Goal: Task Accomplishment & Management: Manage account settings

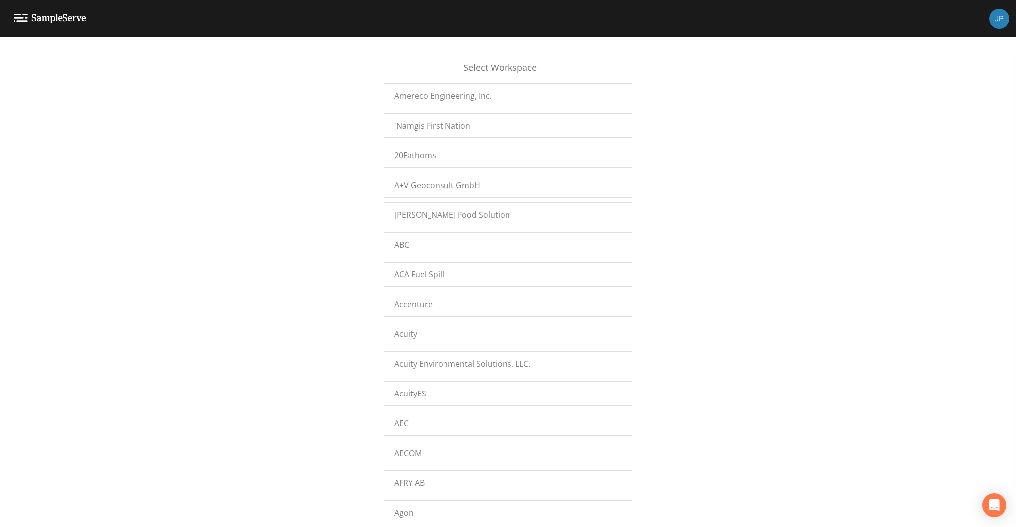
click at [359, 280] on div "Select Workspace Amereco Engineering, Inc. 'Namgis First Nation 20Fathoms A+V G…" at bounding box center [508, 284] width 1016 height 477
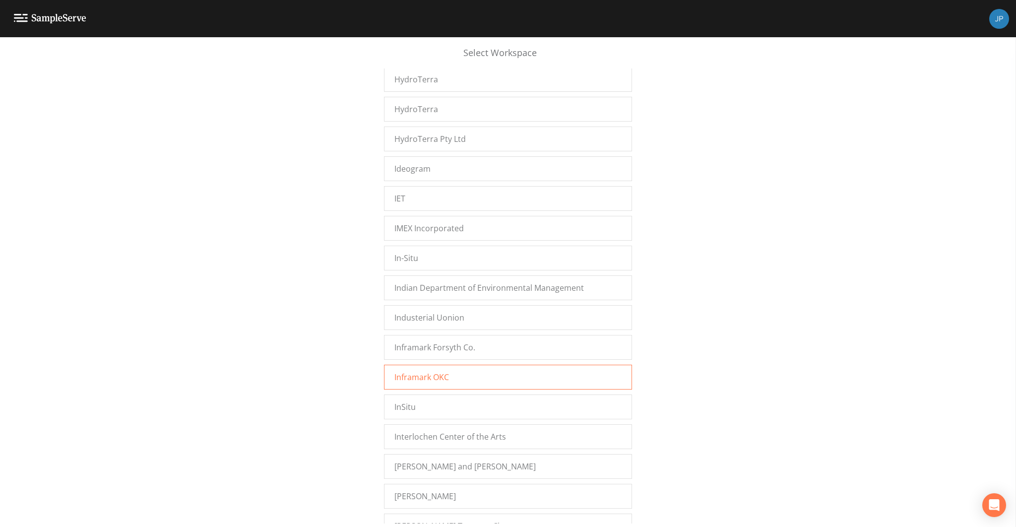
click at [425, 371] on span "Inframark OKC" at bounding box center [422, 377] width 55 height 12
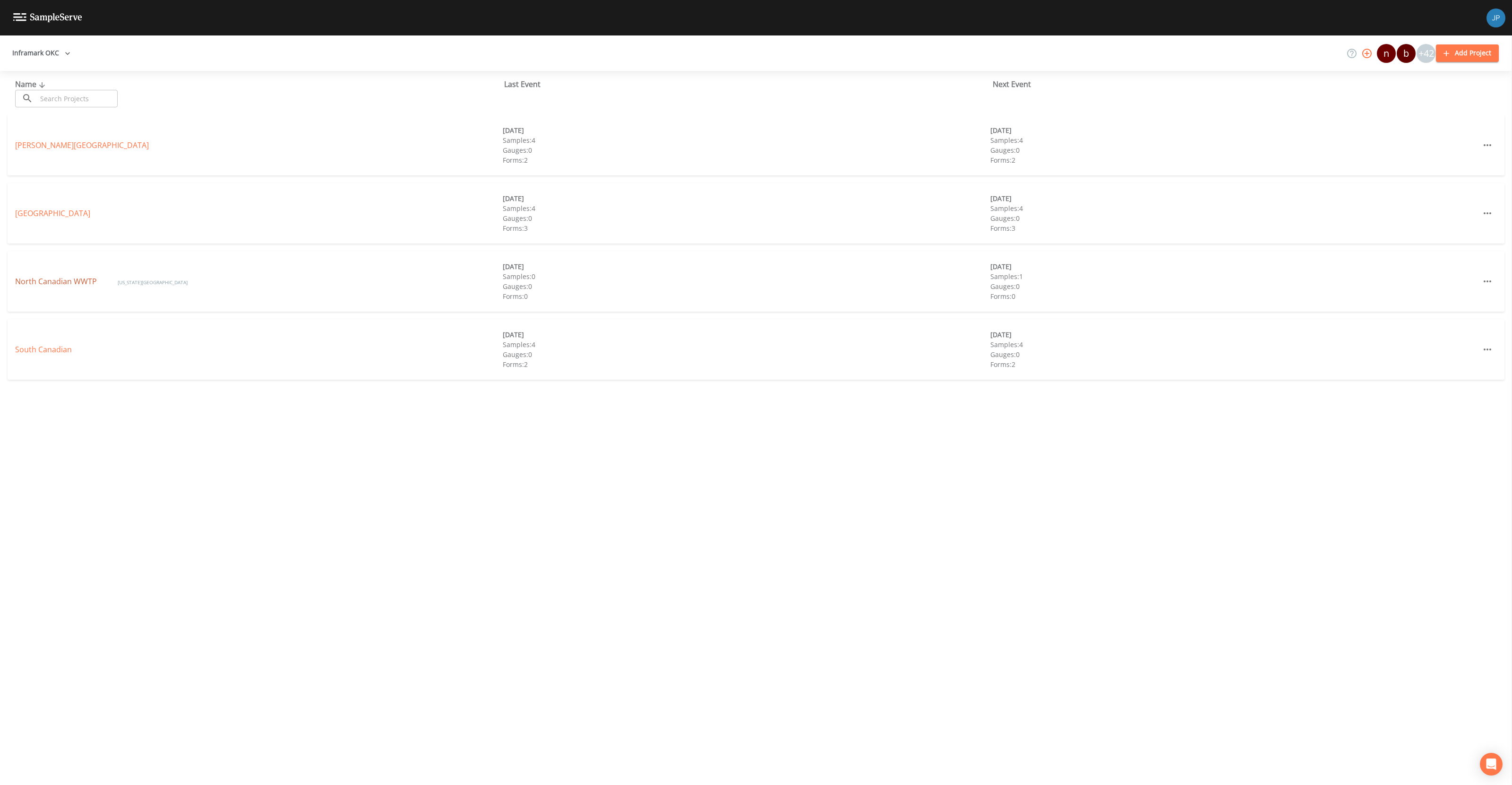
click at [60, 281] on link "North Canadian WWTP" at bounding box center [57, 281] width 84 height 10
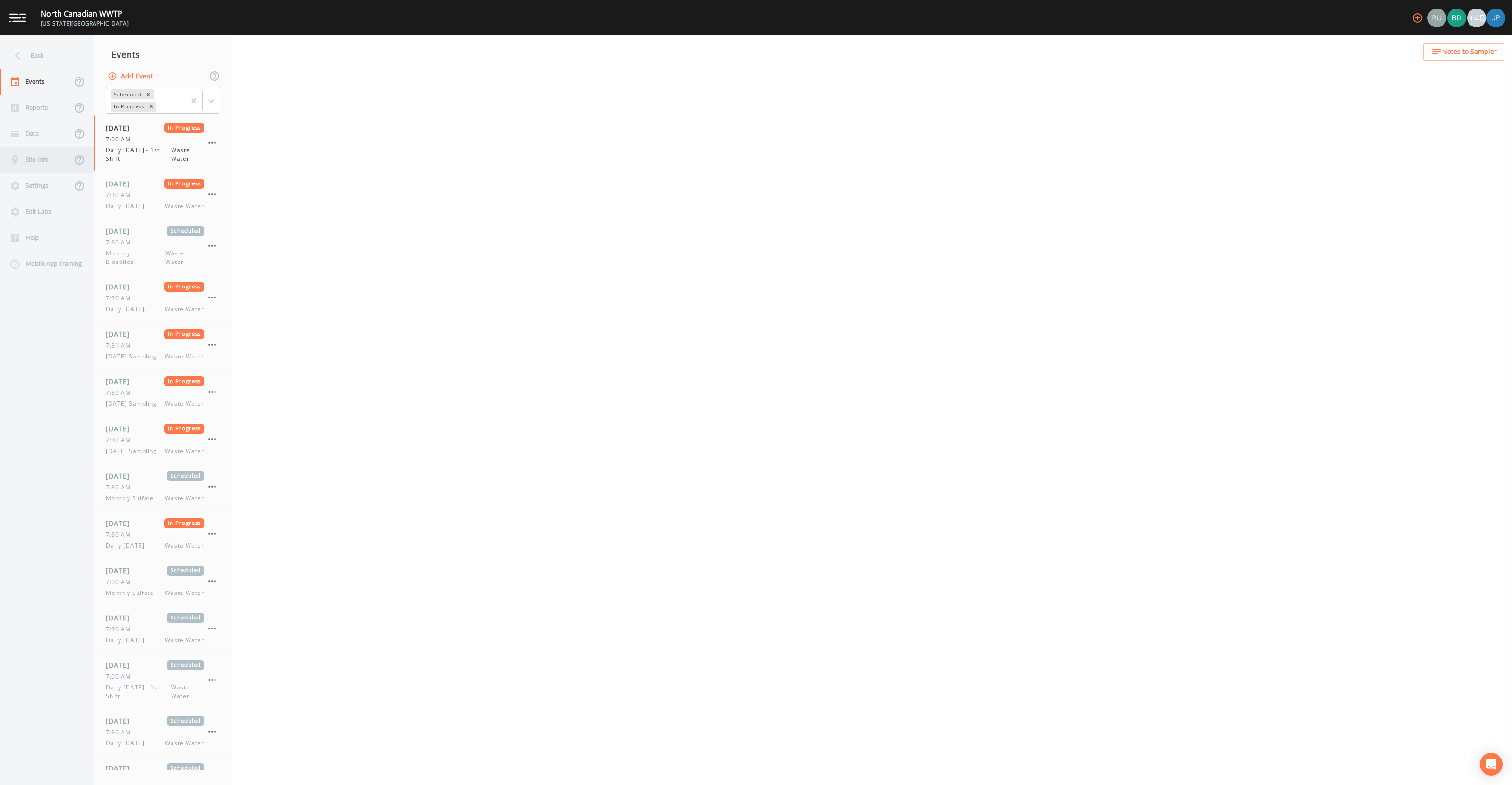
click at [42, 165] on div "Site Info" at bounding box center [35, 159] width 71 height 26
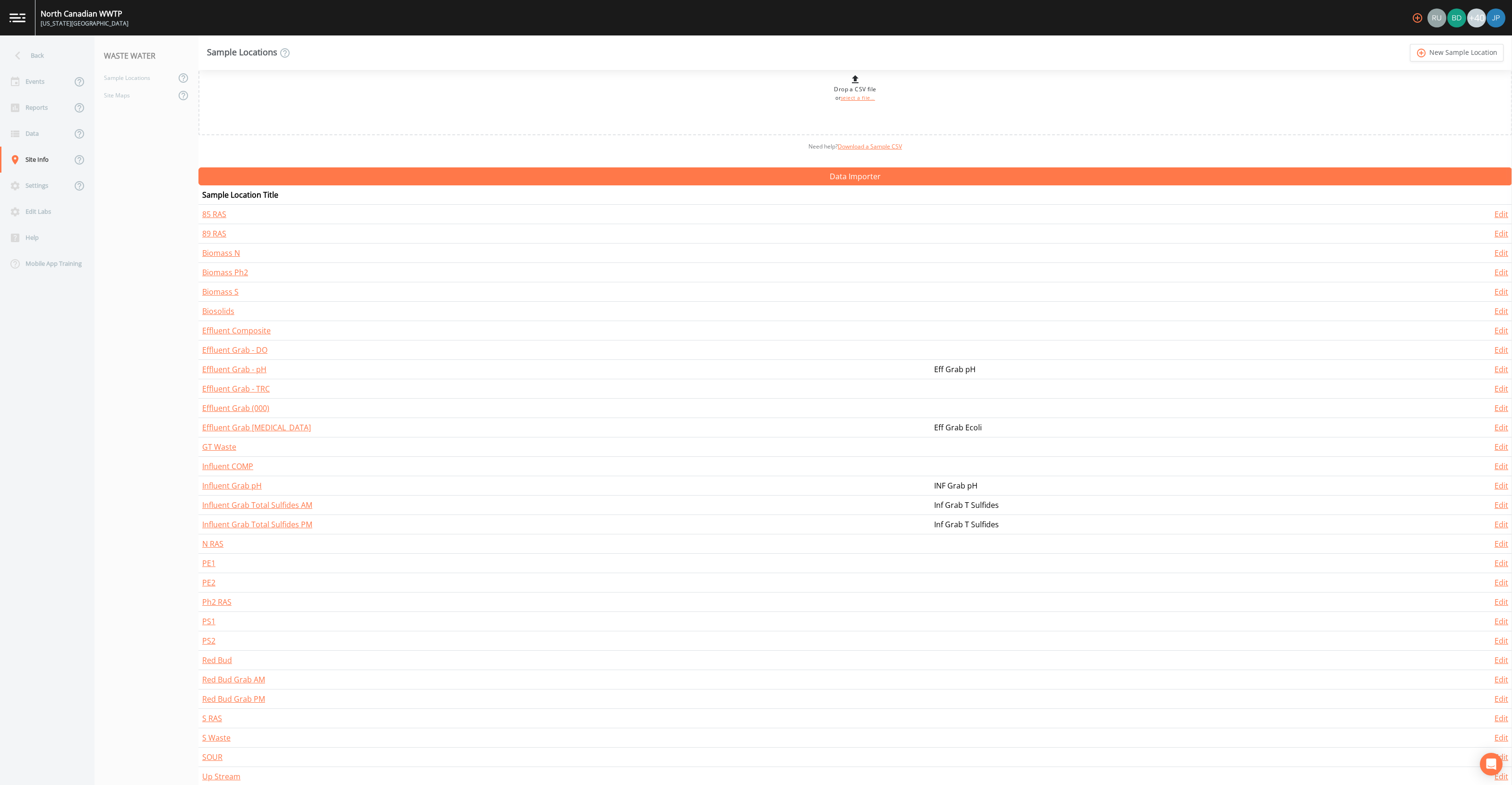
scroll to position [50, 0]
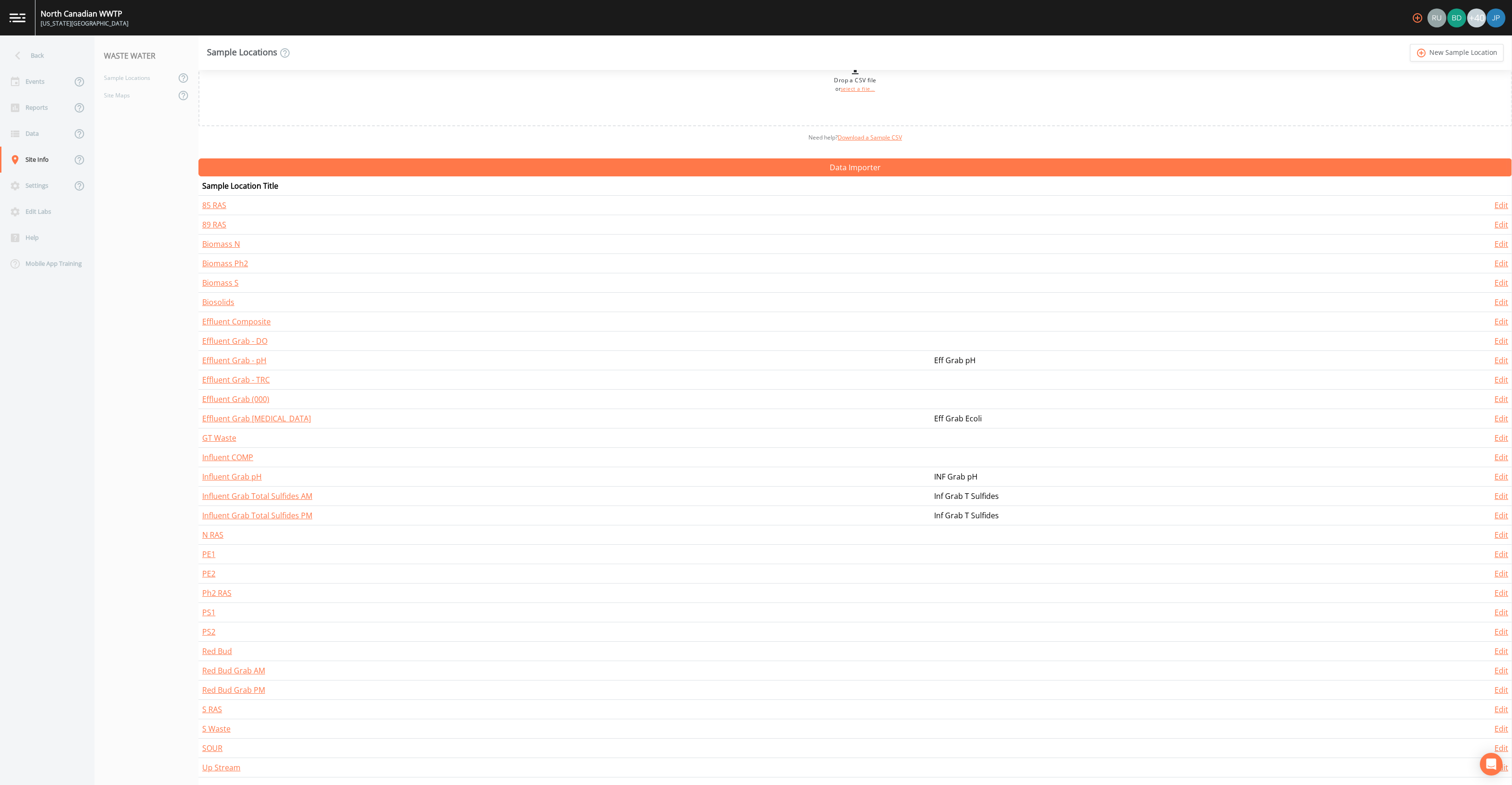
click at [146, 491] on nav "WASTE WATER Sample Locations Site Maps" at bounding box center [146, 410] width 104 height 750
click at [42, 80] on div "Events" at bounding box center [35, 81] width 71 height 26
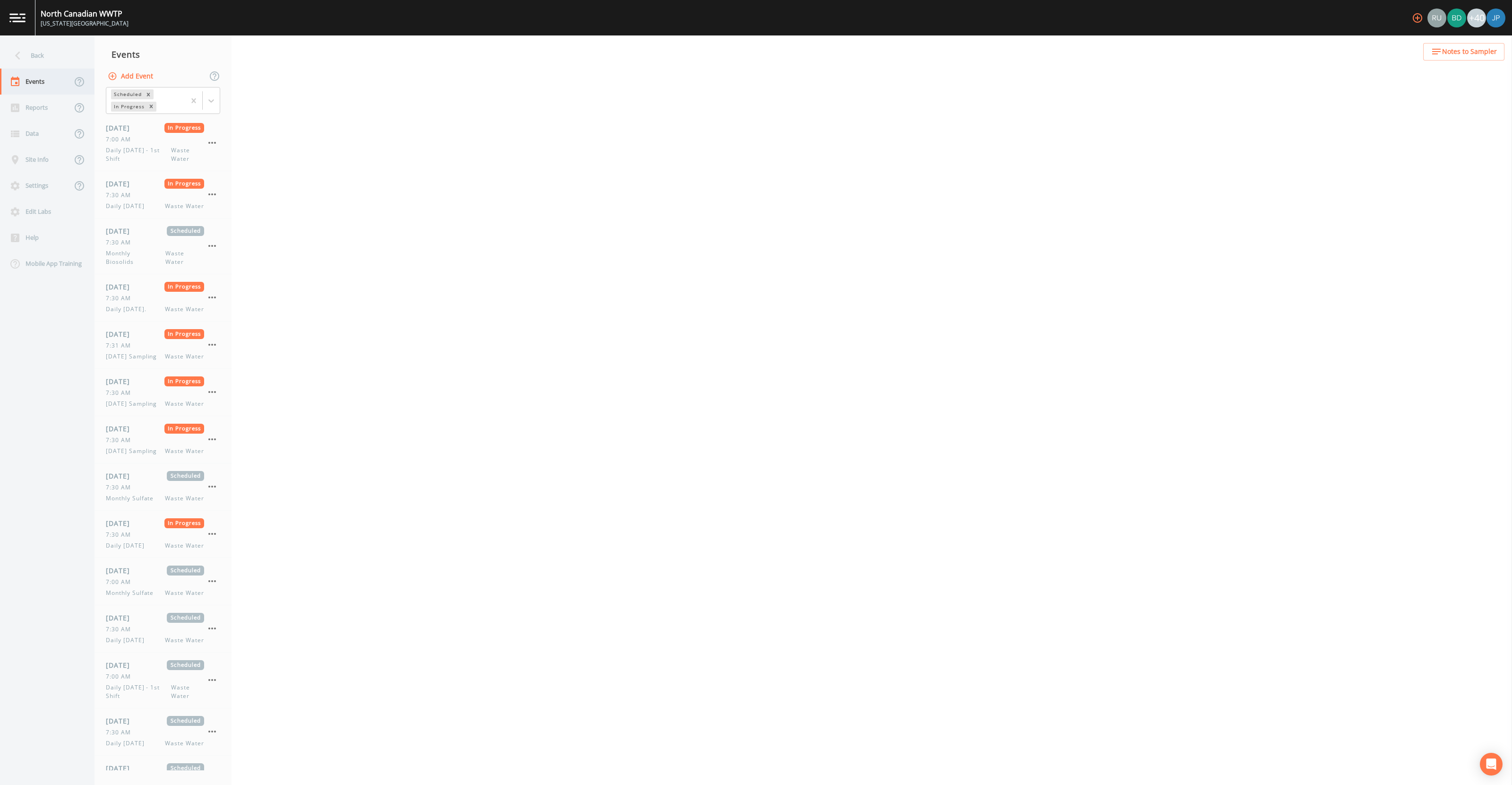
select select "092b3f94-5697-4c94-9891-da161916fdbb"
select select "b6a3c313-748b-4795-a028-792ad310bd60"
select select "092b3f94-5697-4c94-9891-da161916fdbb"
select select "b6a3c313-748b-4795-a028-792ad310bd60"
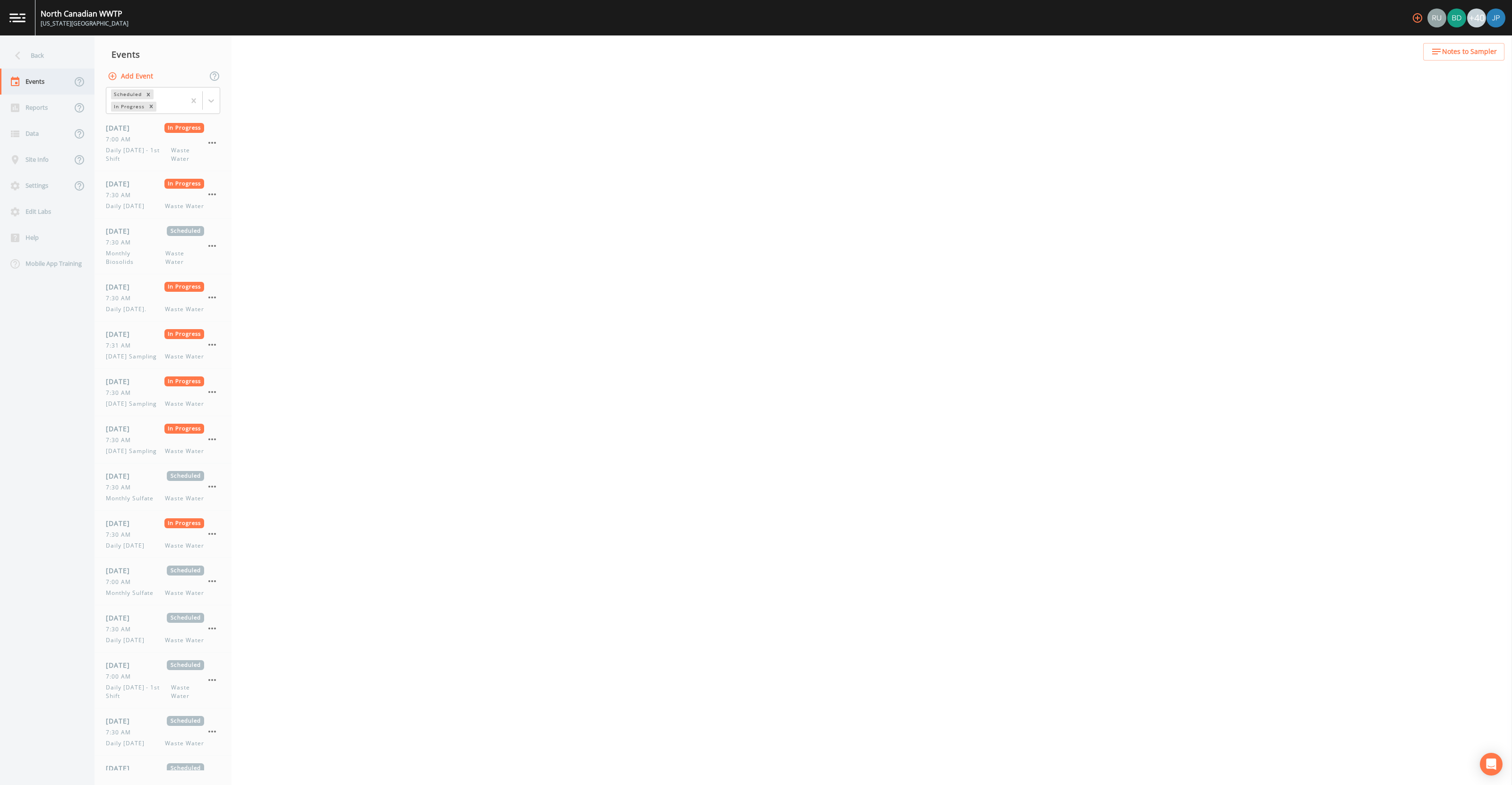
select select "092b3f94-5697-4c94-9891-da161916fdbb"
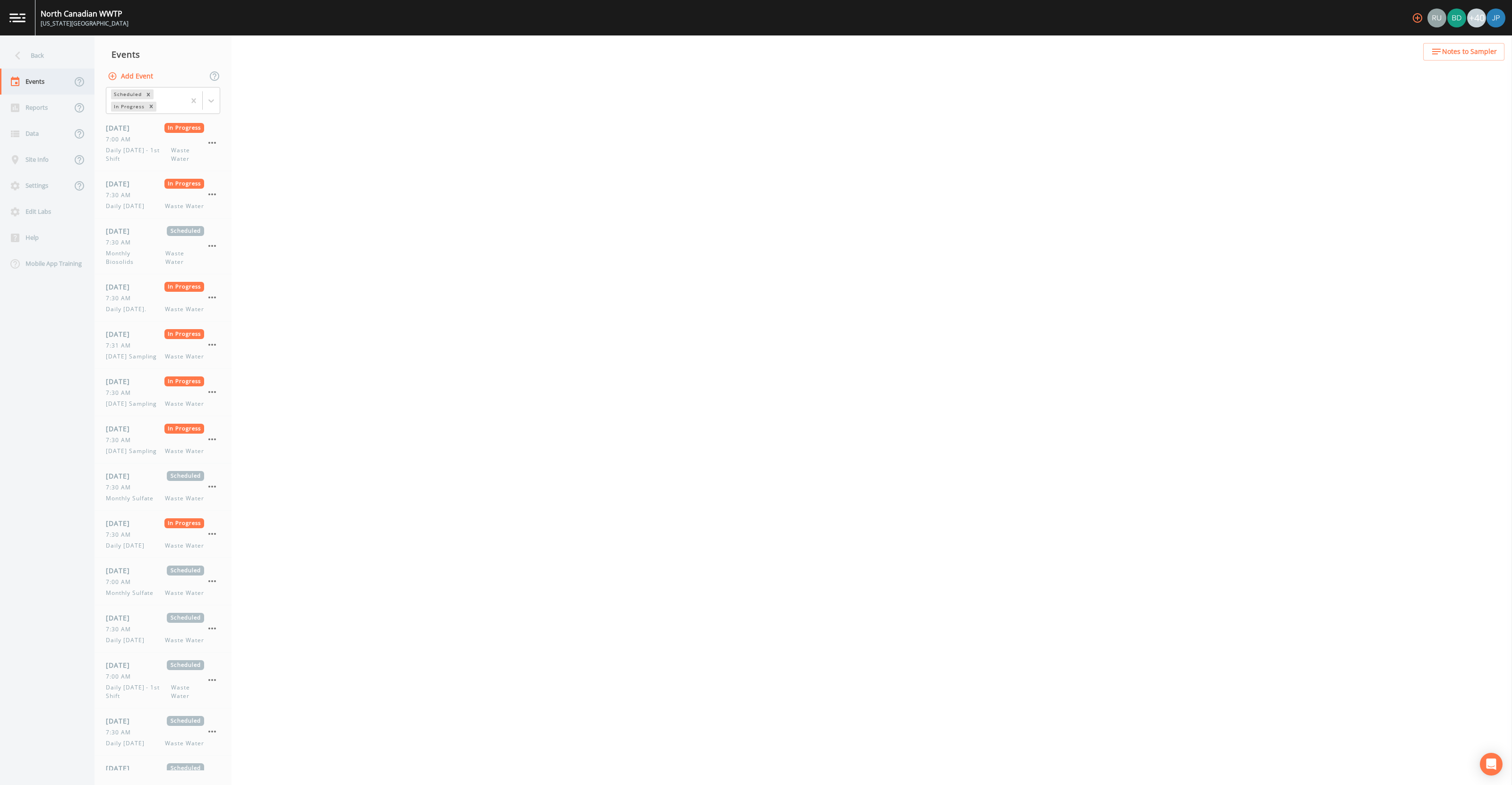
select select "092b3f94-5697-4c94-9891-da161916fdbb"
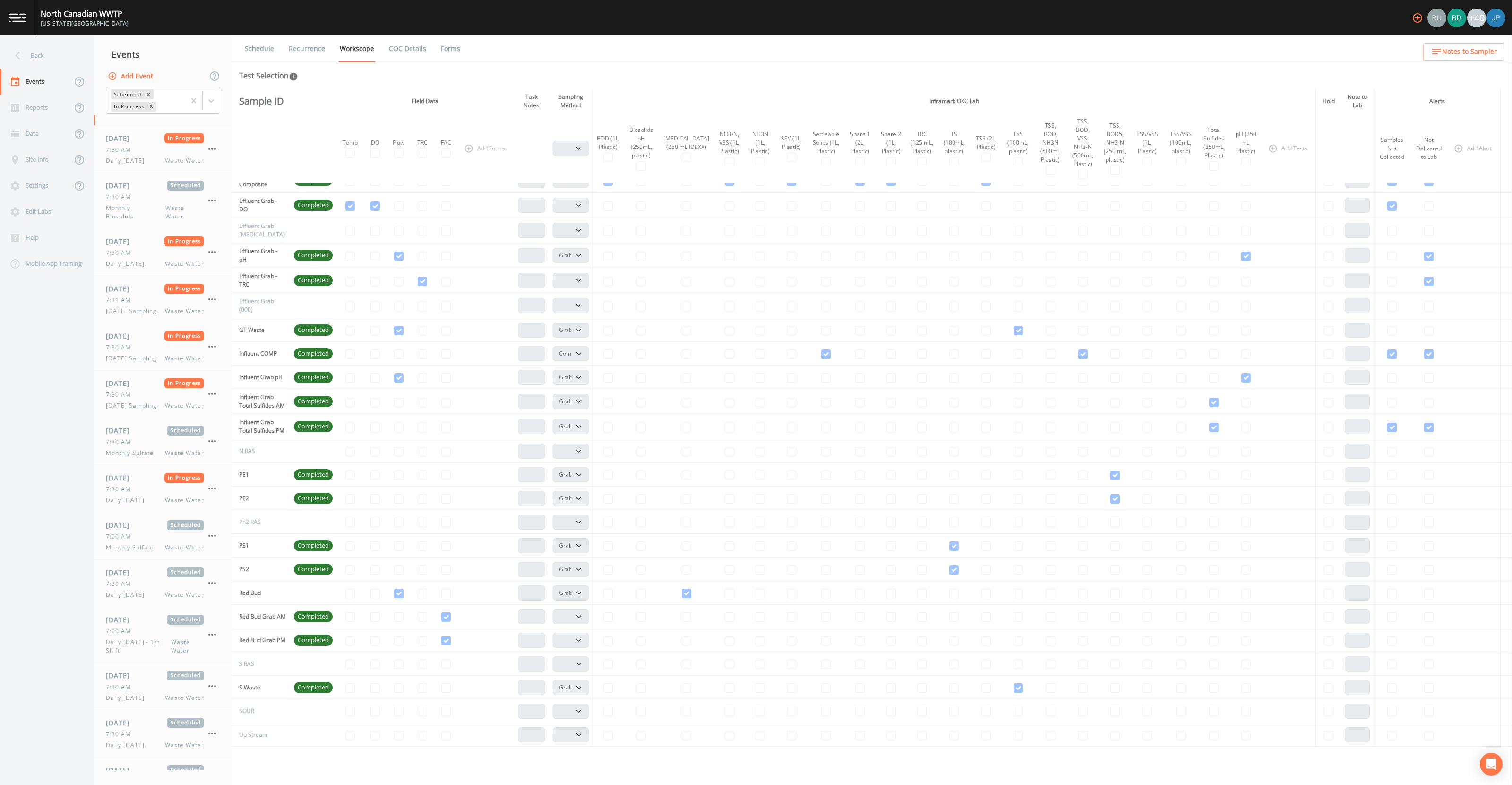
scroll to position [195, 0]
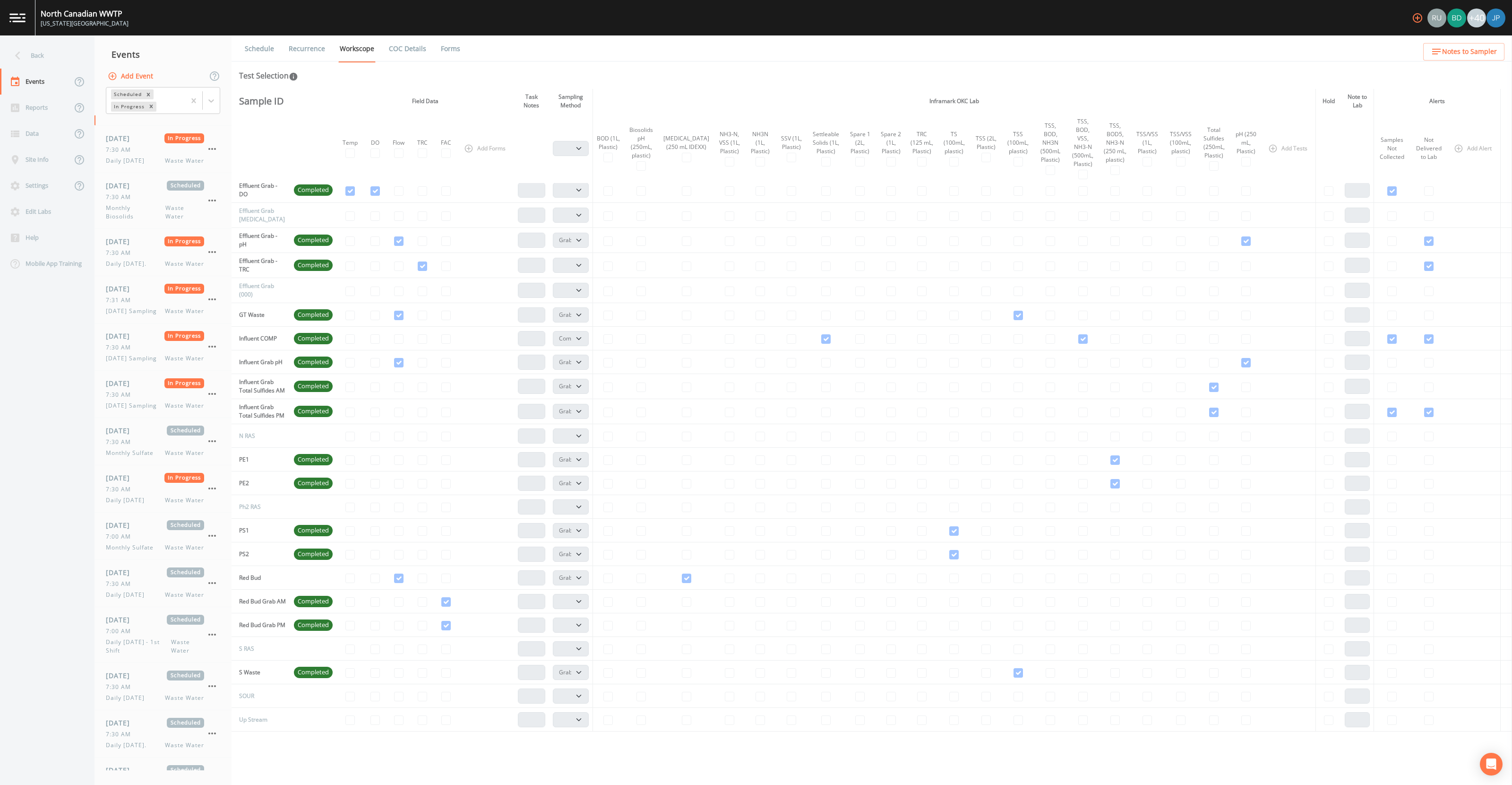
click at [452, 50] on link "Forms" at bounding box center [450, 49] width 22 height 27
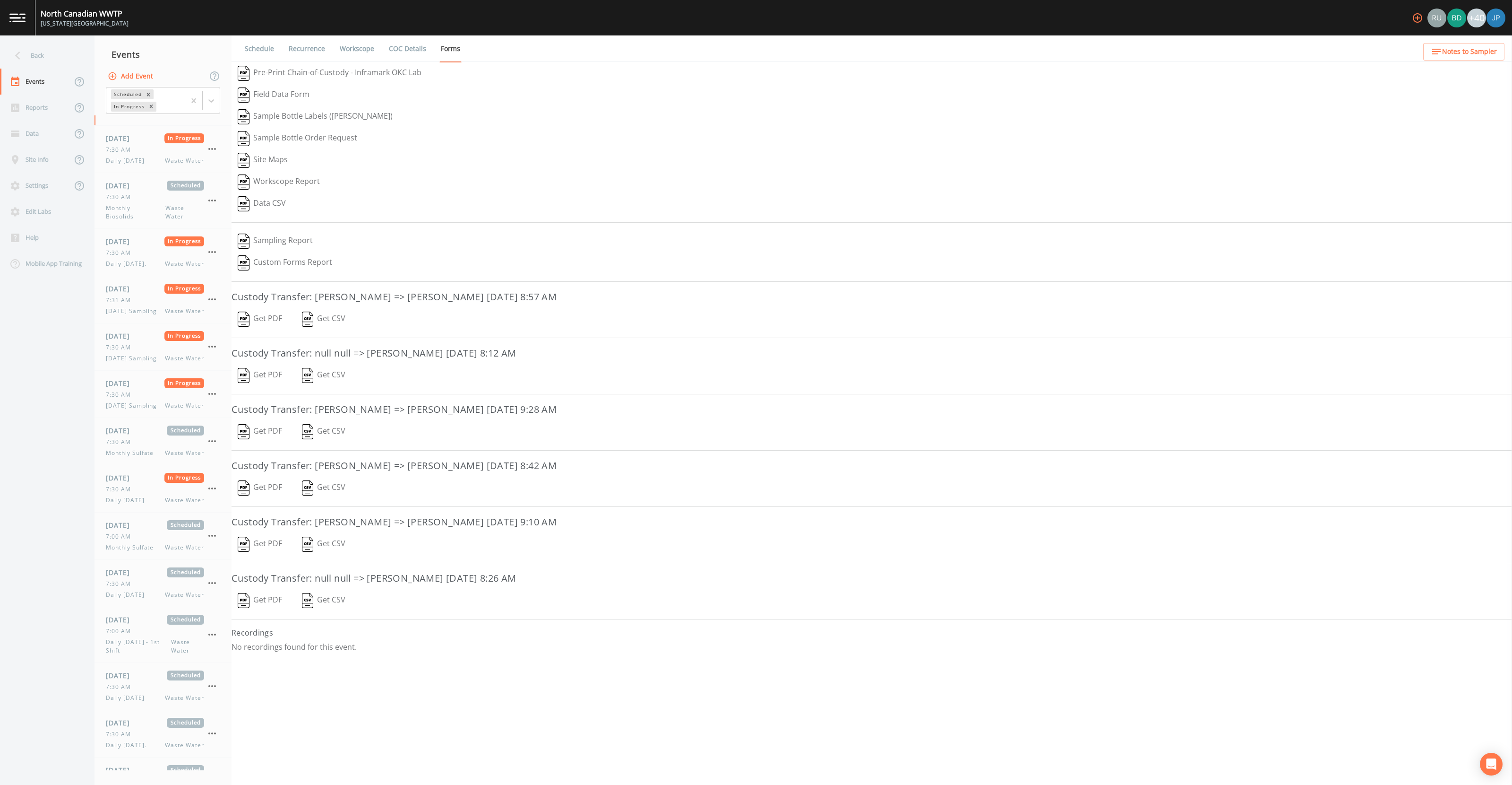
click at [271, 490] on button "Get PDF" at bounding box center [260, 488] width 57 height 22
click at [276, 243] on button "Sampling Report" at bounding box center [275, 241] width 88 height 22
click at [348, 53] on link "Workscope" at bounding box center [356, 49] width 37 height 27
select select "092b3f94-5697-4c94-9891-da161916fdbb"
select select "b6a3c313-748b-4795-a028-792ad310bd60"
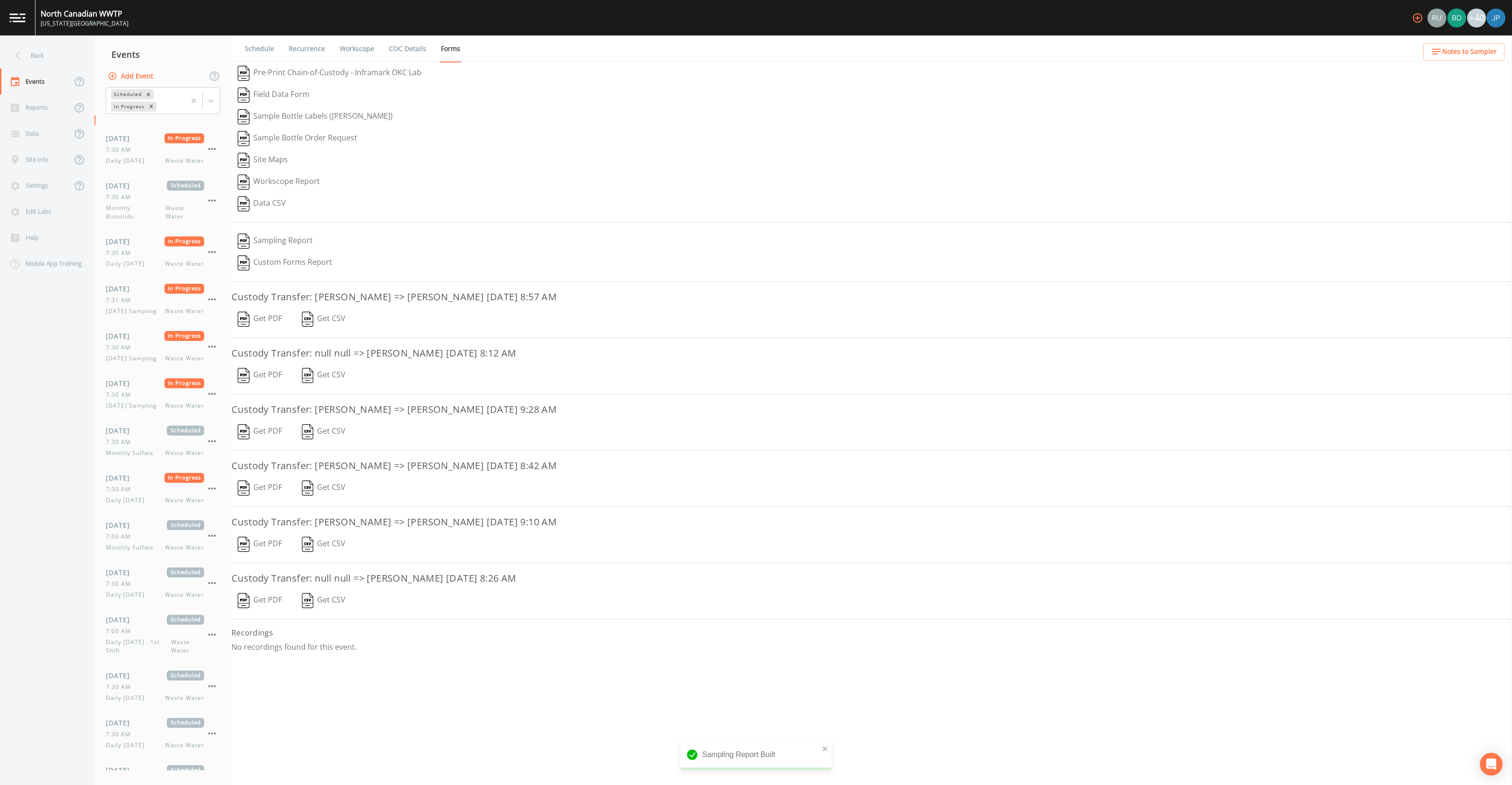
select select "092b3f94-5697-4c94-9891-da161916fdbb"
select select "b6a3c313-748b-4795-a028-792ad310bd60"
select select "092b3f94-5697-4c94-9891-da161916fdbb"
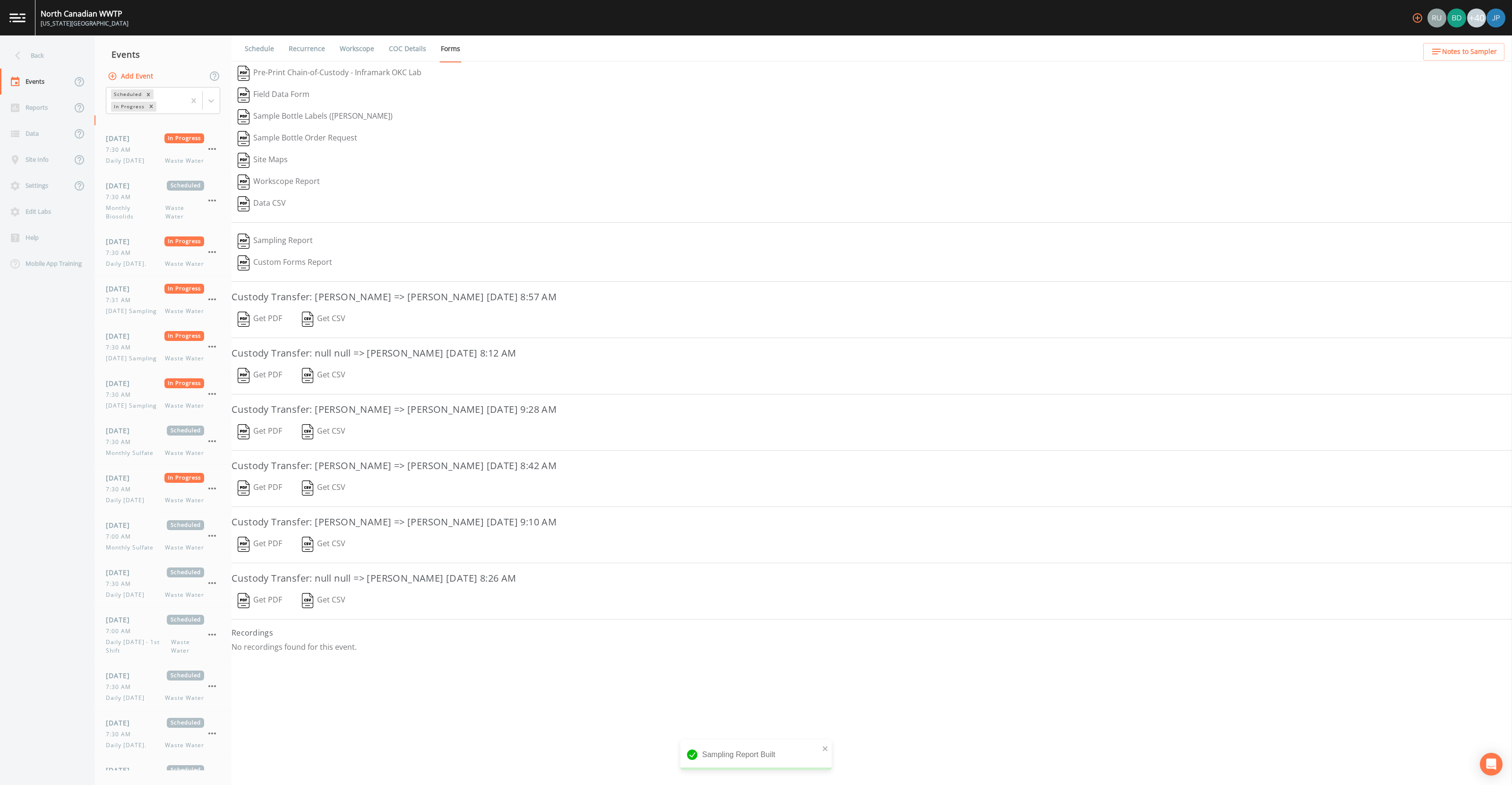
select select "092b3f94-5697-4c94-9891-da161916fdbb"
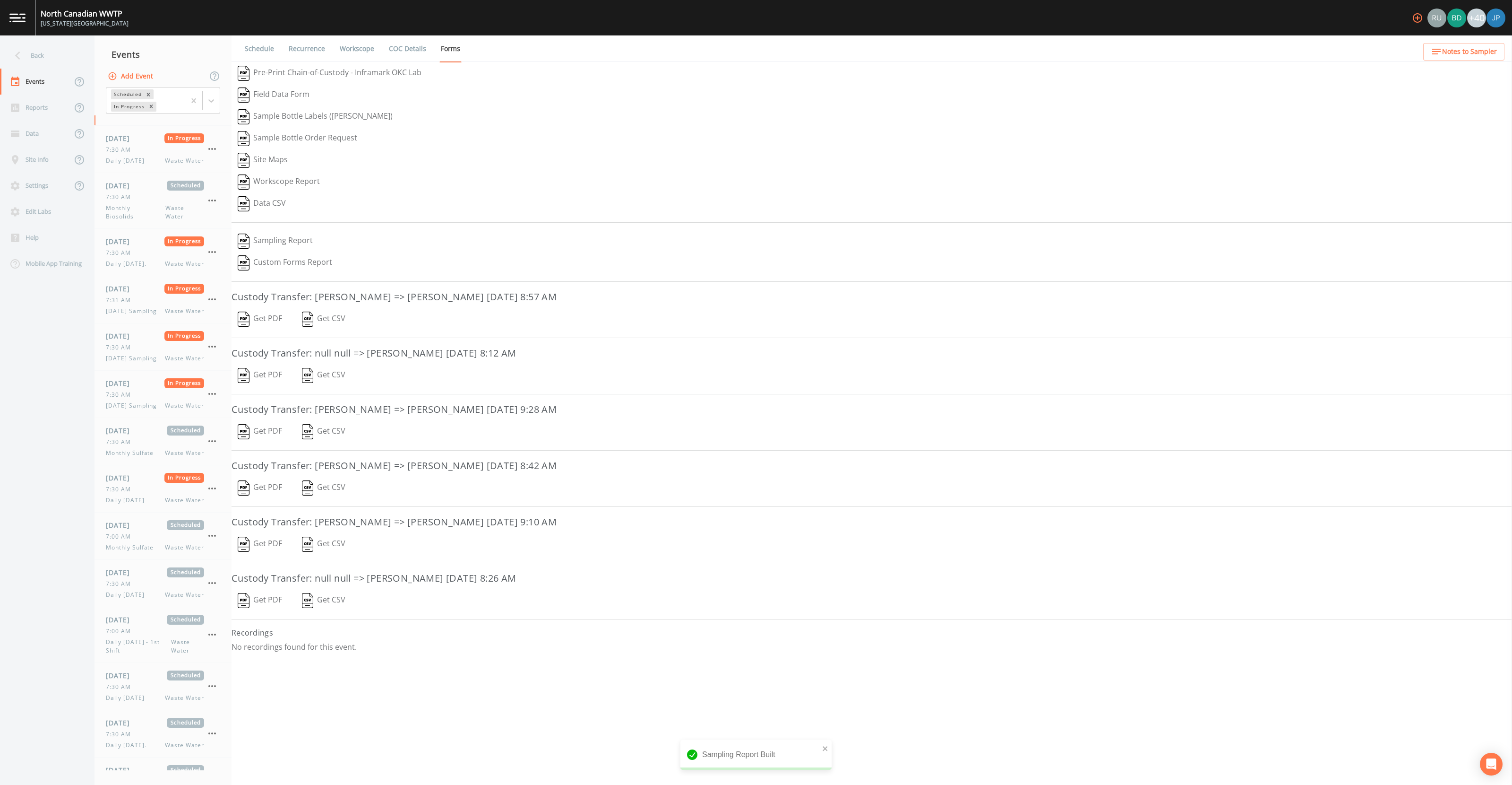
select select "092b3f94-5697-4c94-9891-da161916fdbb"
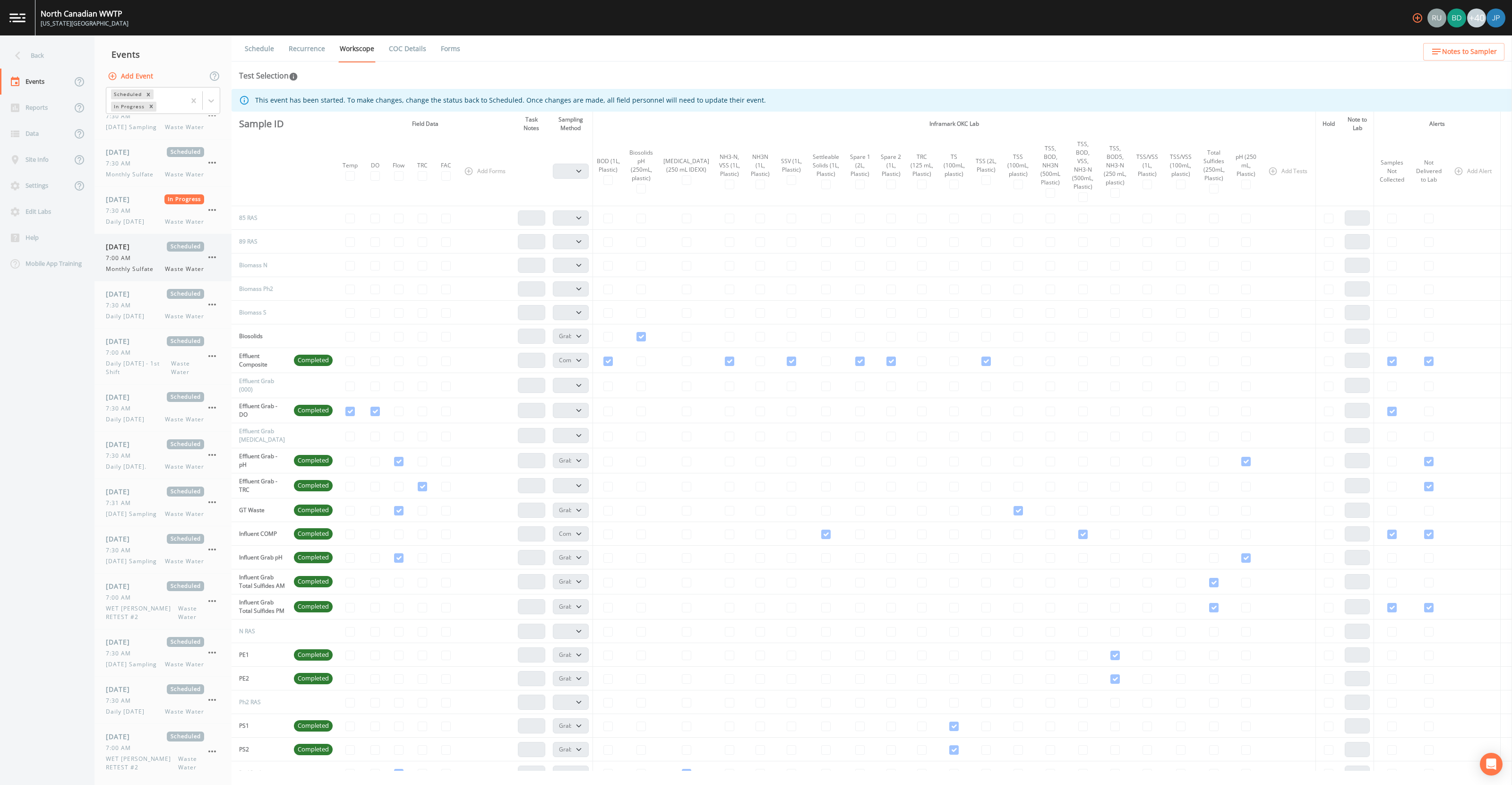
click at [136, 252] on span "09/10/2025" at bounding box center [121, 247] width 30 height 10
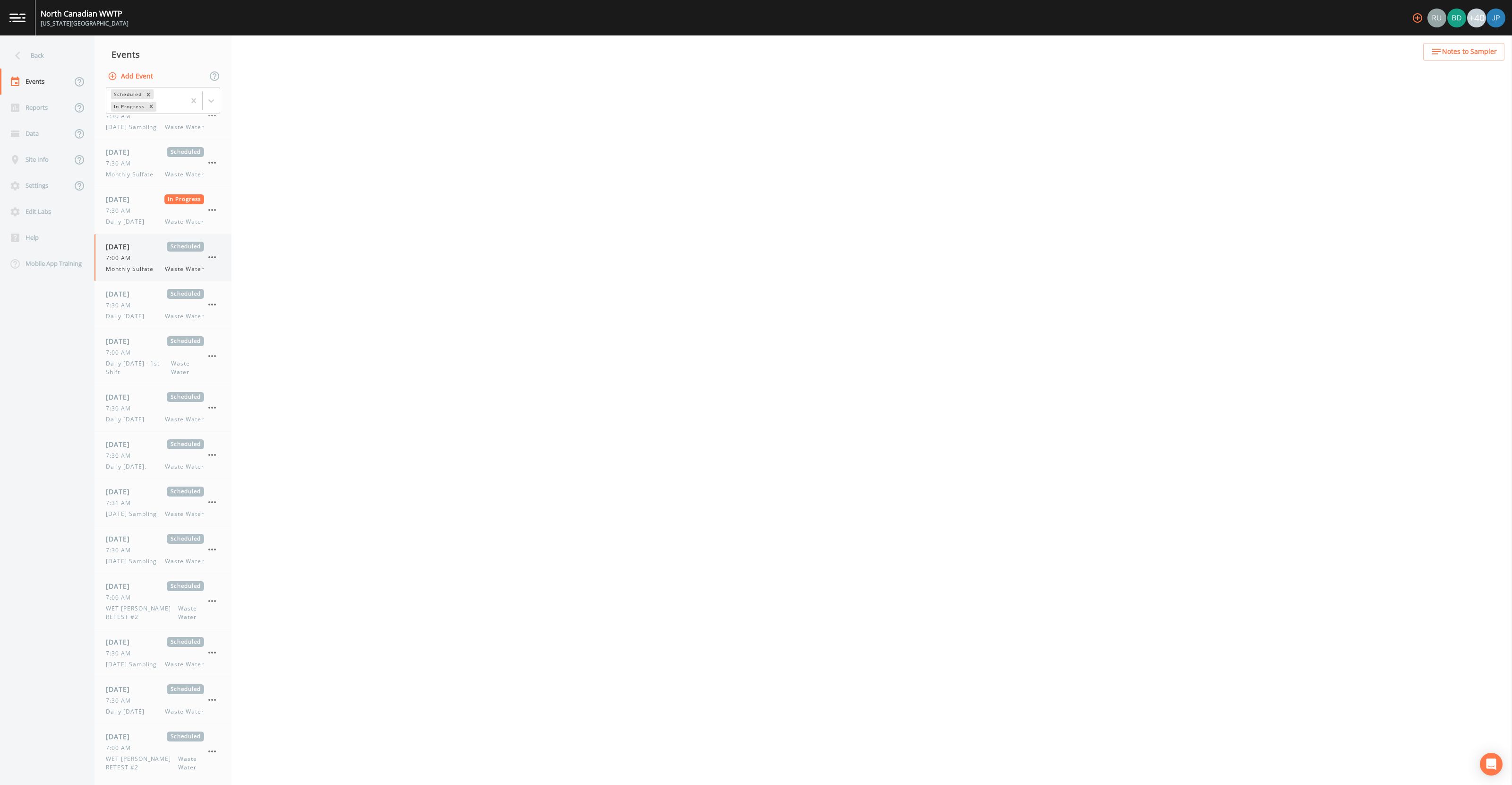
select select "b6a3c313-748b-4795-a028-792ad310bd60"
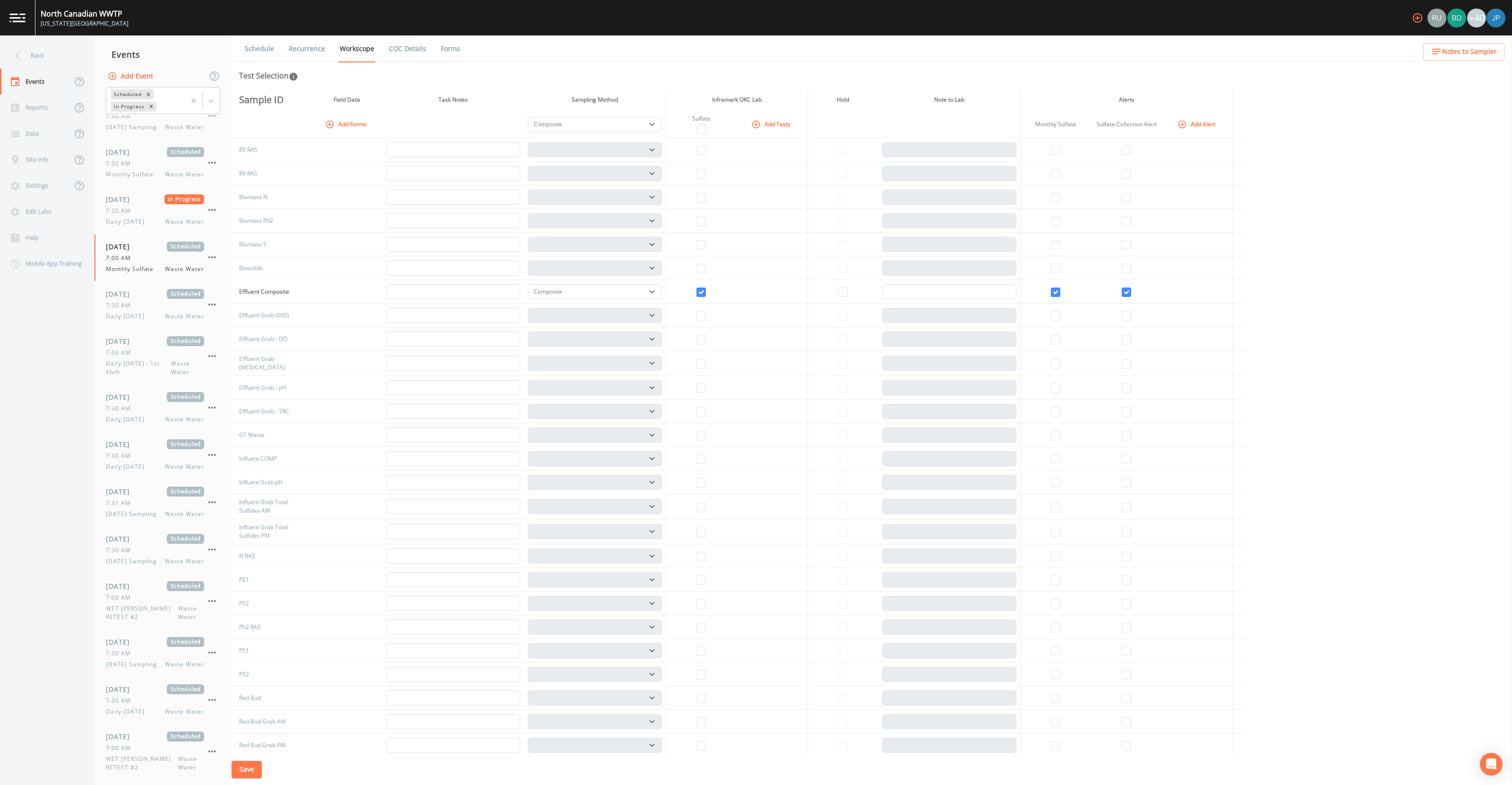
click at [258, 49] on link "Schedule" at bounding box center [260, 49] width 32 height 27
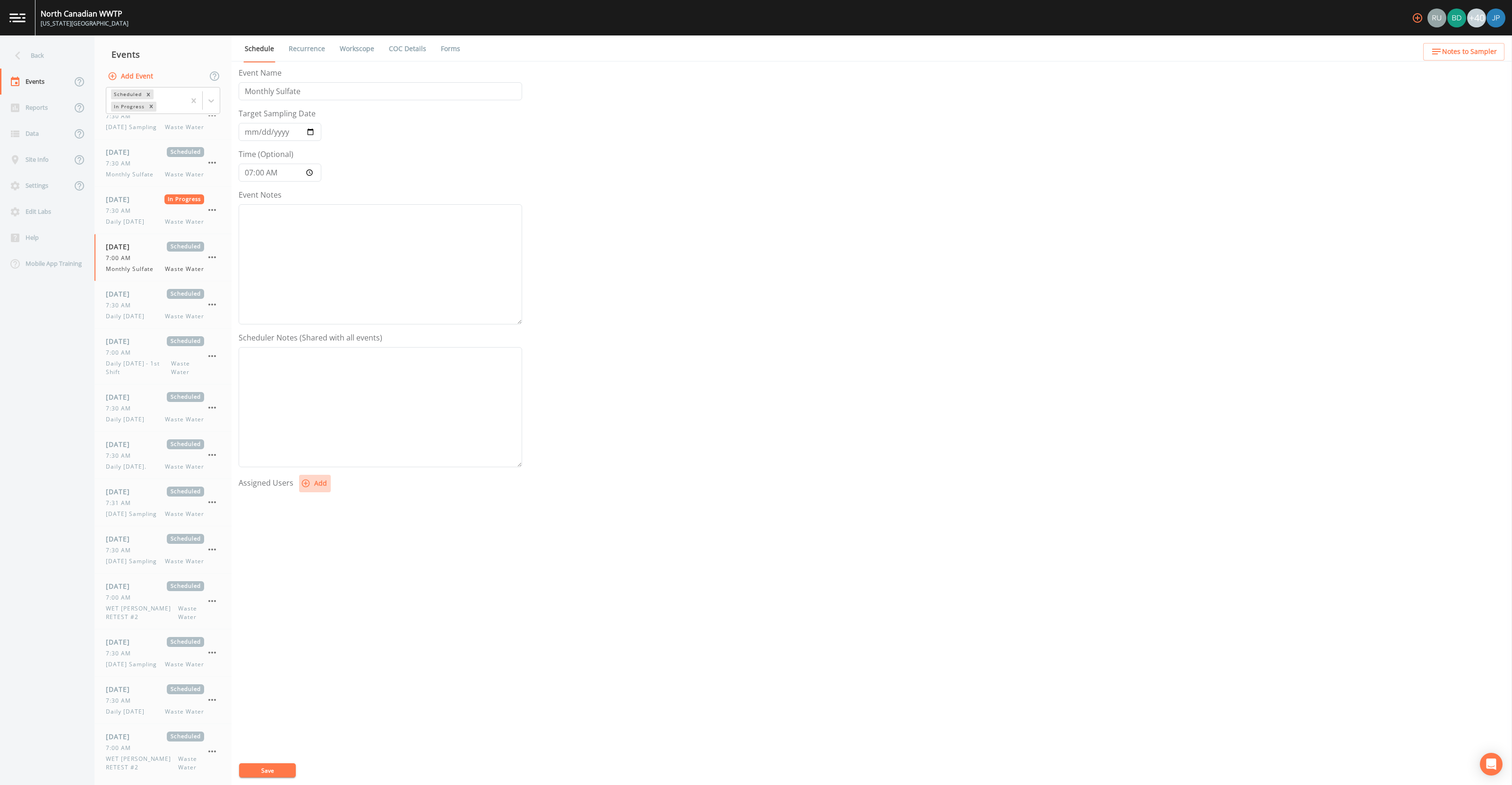
click at [321, 481] on button "Add" at bounding box center [314, 483] width 31 height 17
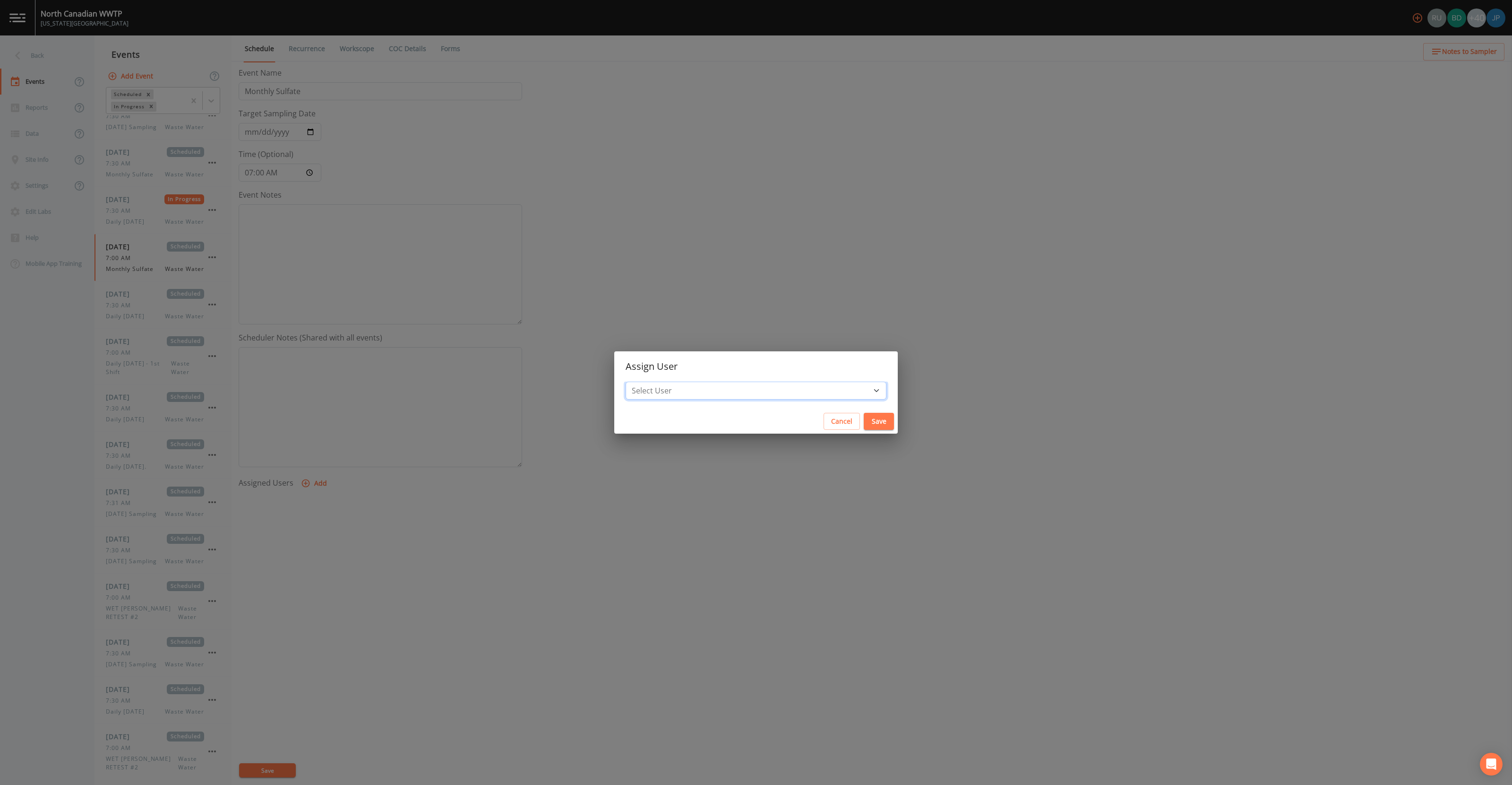
click at [745, 392] on select "Select User Russell Schindler Brock DeVeau andrew.mawhiney@inframark.com nsmith…" at bounding box center [756, 391] width 261 height 18
click at [824, 425] on button "Cancel" at bounding box center [842, 421] width 36 height 17
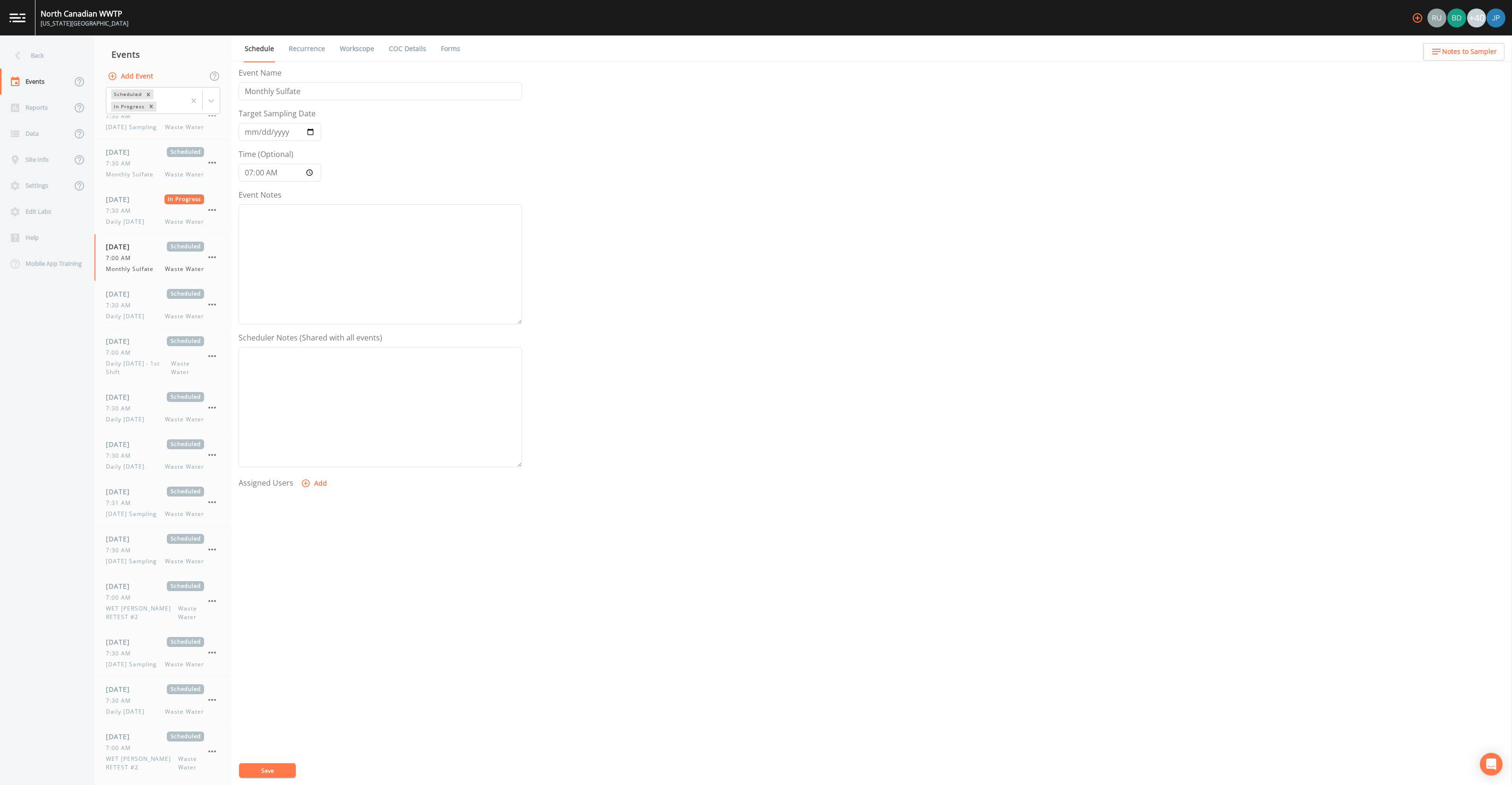
click at [320, 50] on link "Recurrence" at bounding box center [307, 49] width 39 height 27
click at [348, 48] on link "Workscope" at bounding box center [356, 49] width 37 height 27
select select "b6a3c313-748b-4795-a028-792ad310bd60"
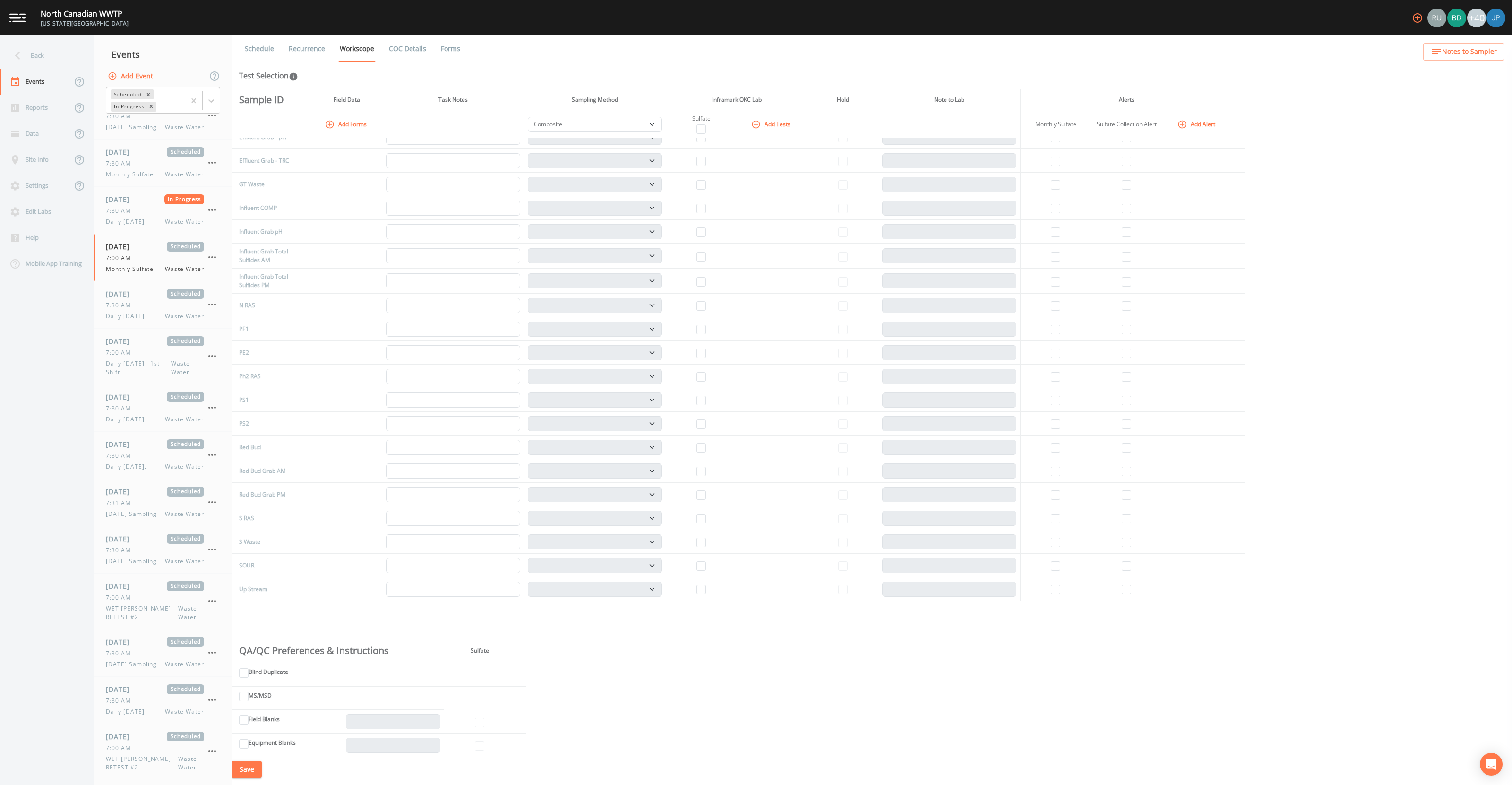
scroll to position [316, 0]
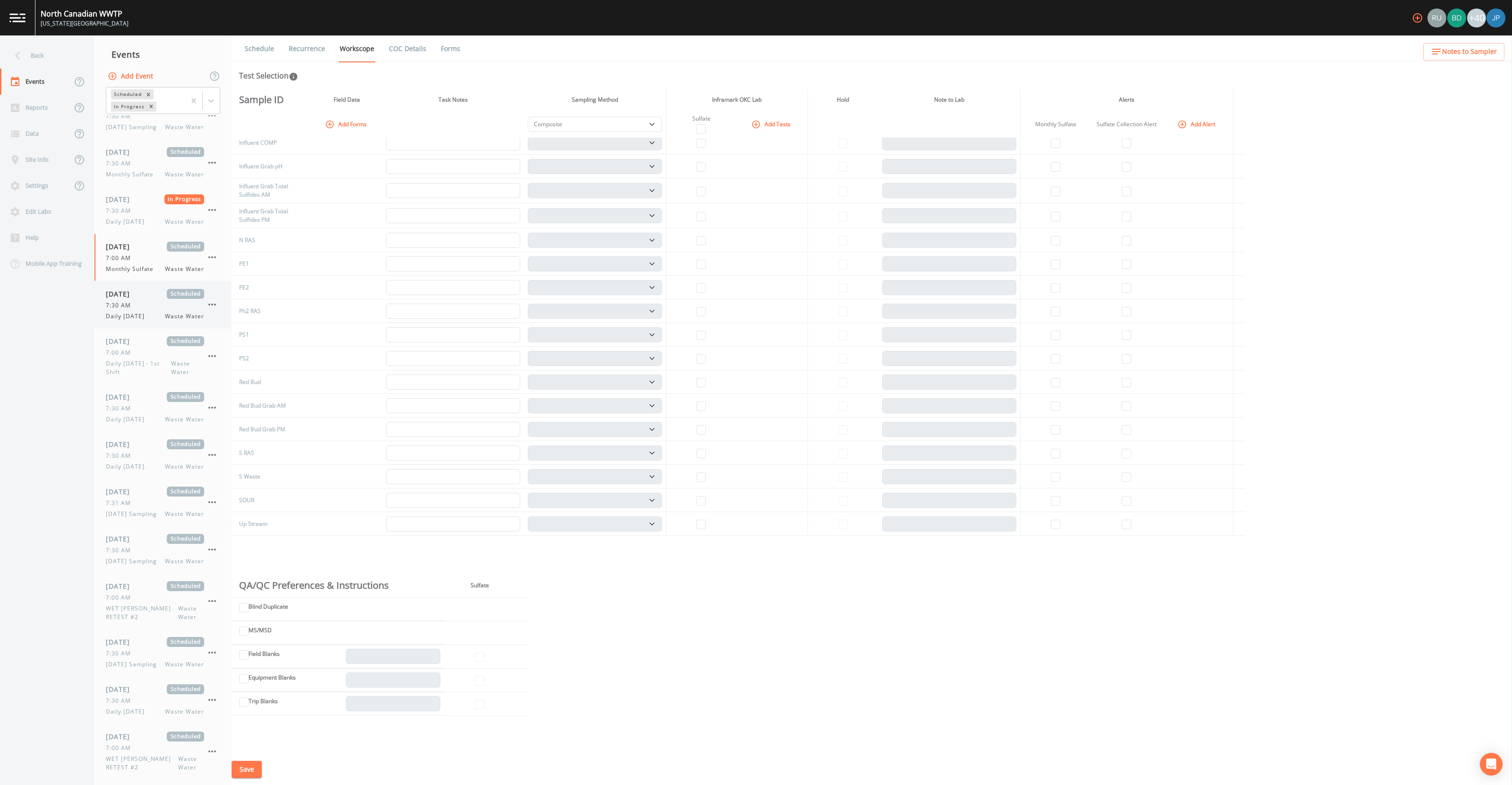
click at [147, 321] on div "09/10/2025 Scheduled 7:30 AM Daily Wednesday Waste Water" at bounding box center [154, 304] width 98 height 31
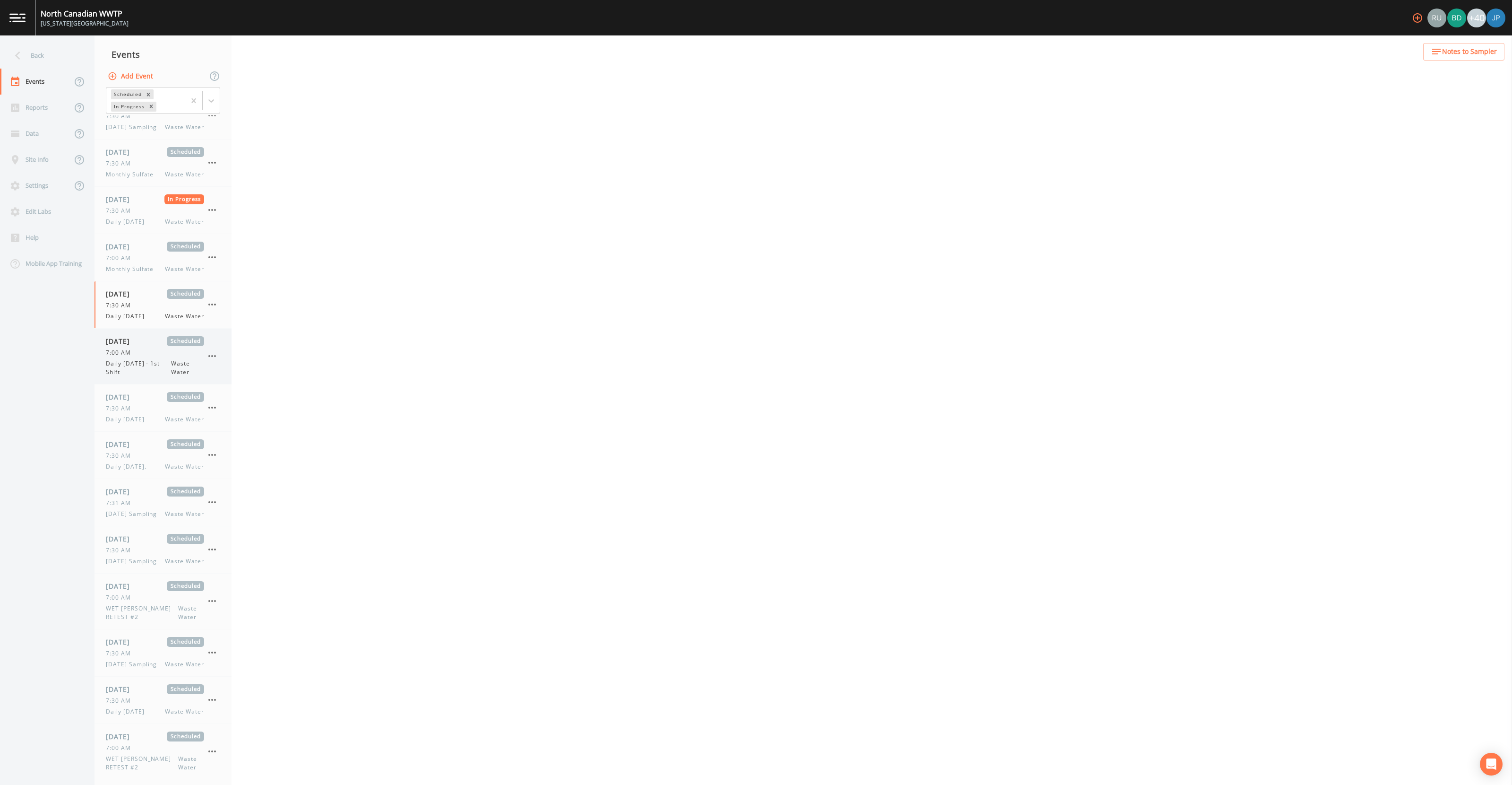
select select "b6a3c313-748b-4795-a028-792ad310bd60"
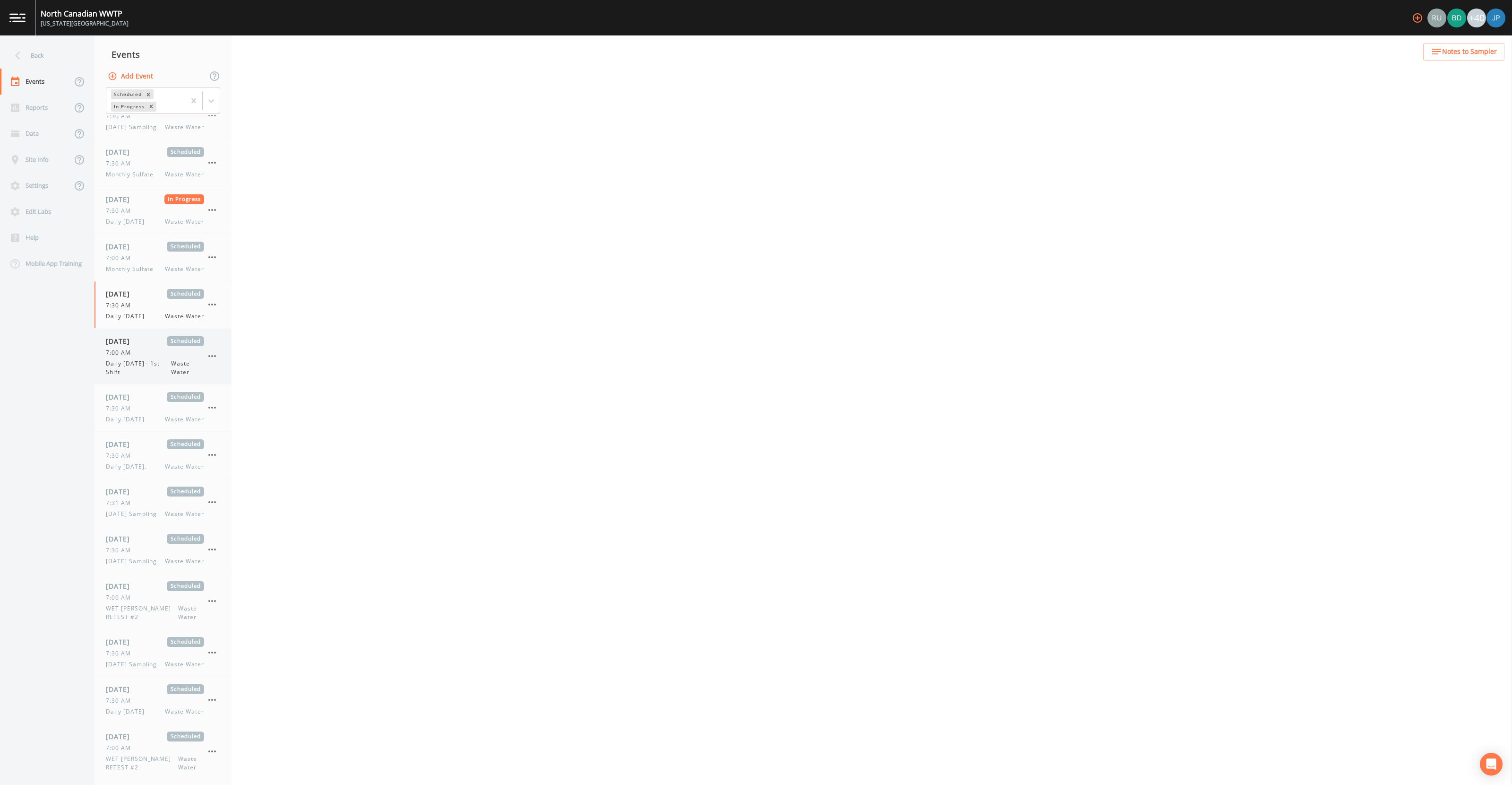
select select "b6a3c313-748b-4795-a028-792ad310bd60"
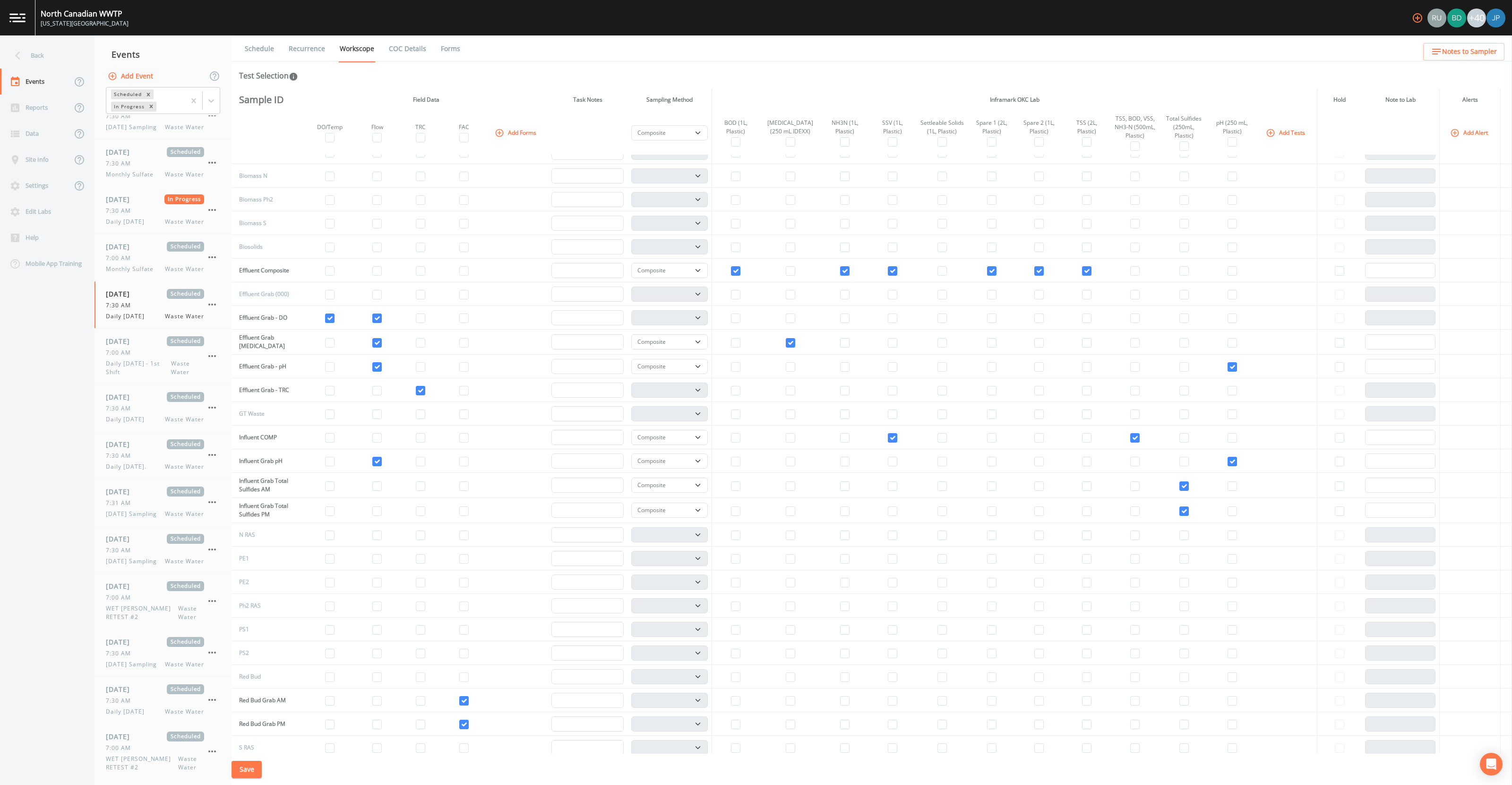
scroll to position [243, 0]
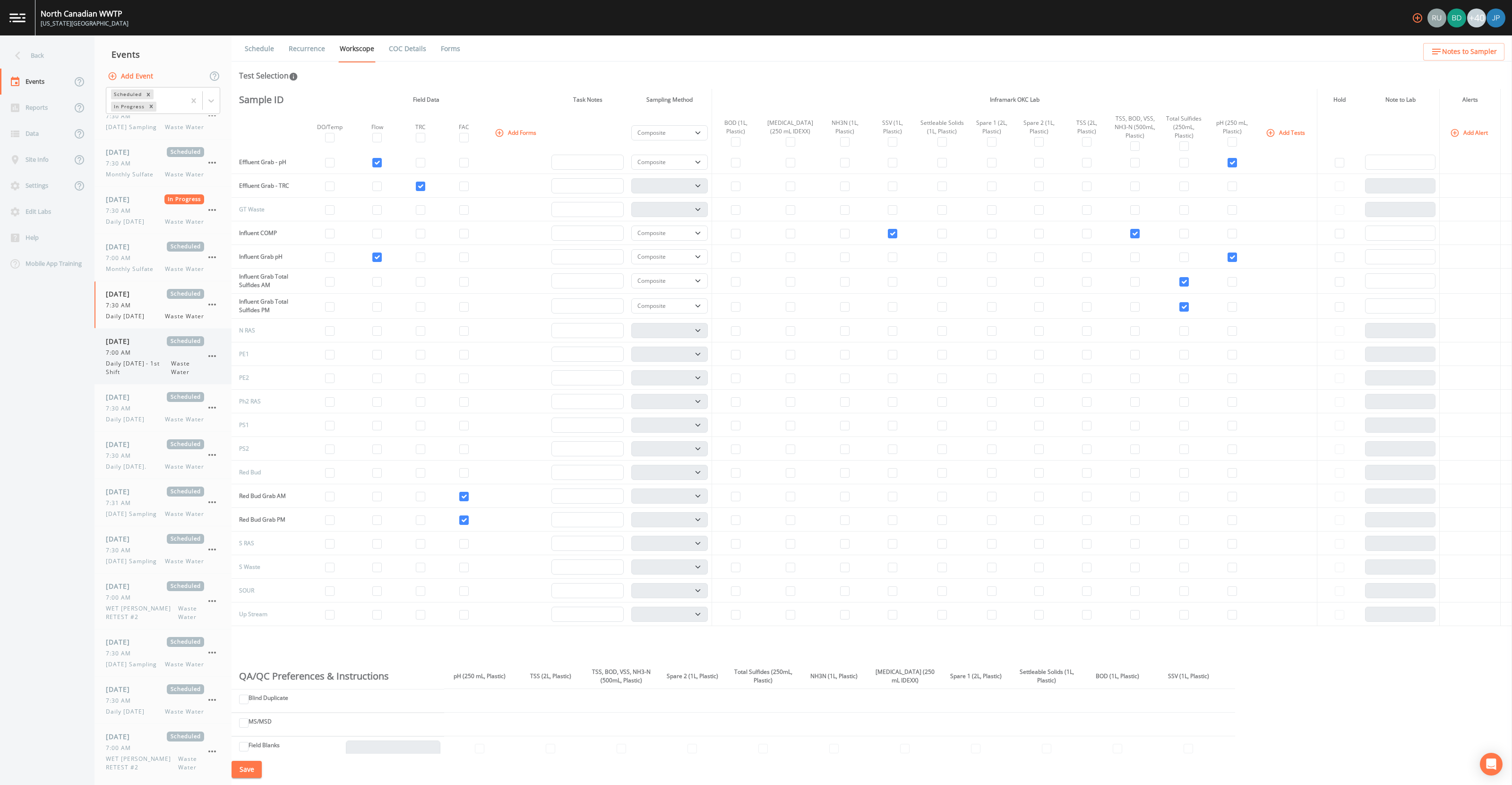
click at [128, 376] on span "Daily Thursday - 1st Shift" at bounding box center [138, 368] width 65 height 17
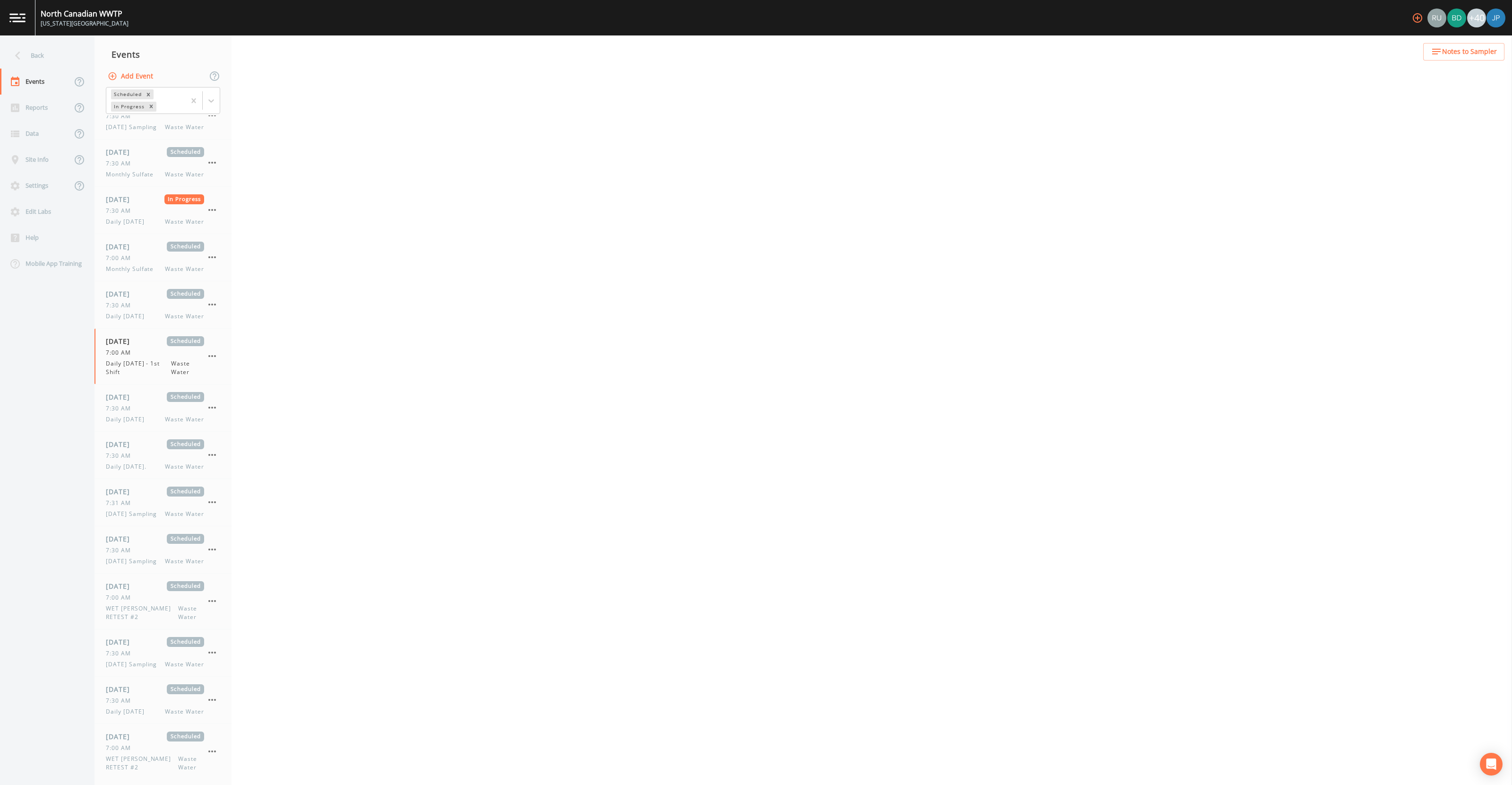
select select "092b3f94-5697-4c94-9891-da161916fdbb"
select select "b6a3c313-748b-4795-a028-792ad310bd60"
select select "092b3f94-5697-4c94-9891-da161916fdbb"
select select "b6a3c313-748b-4795-a028-792ad310bd60"
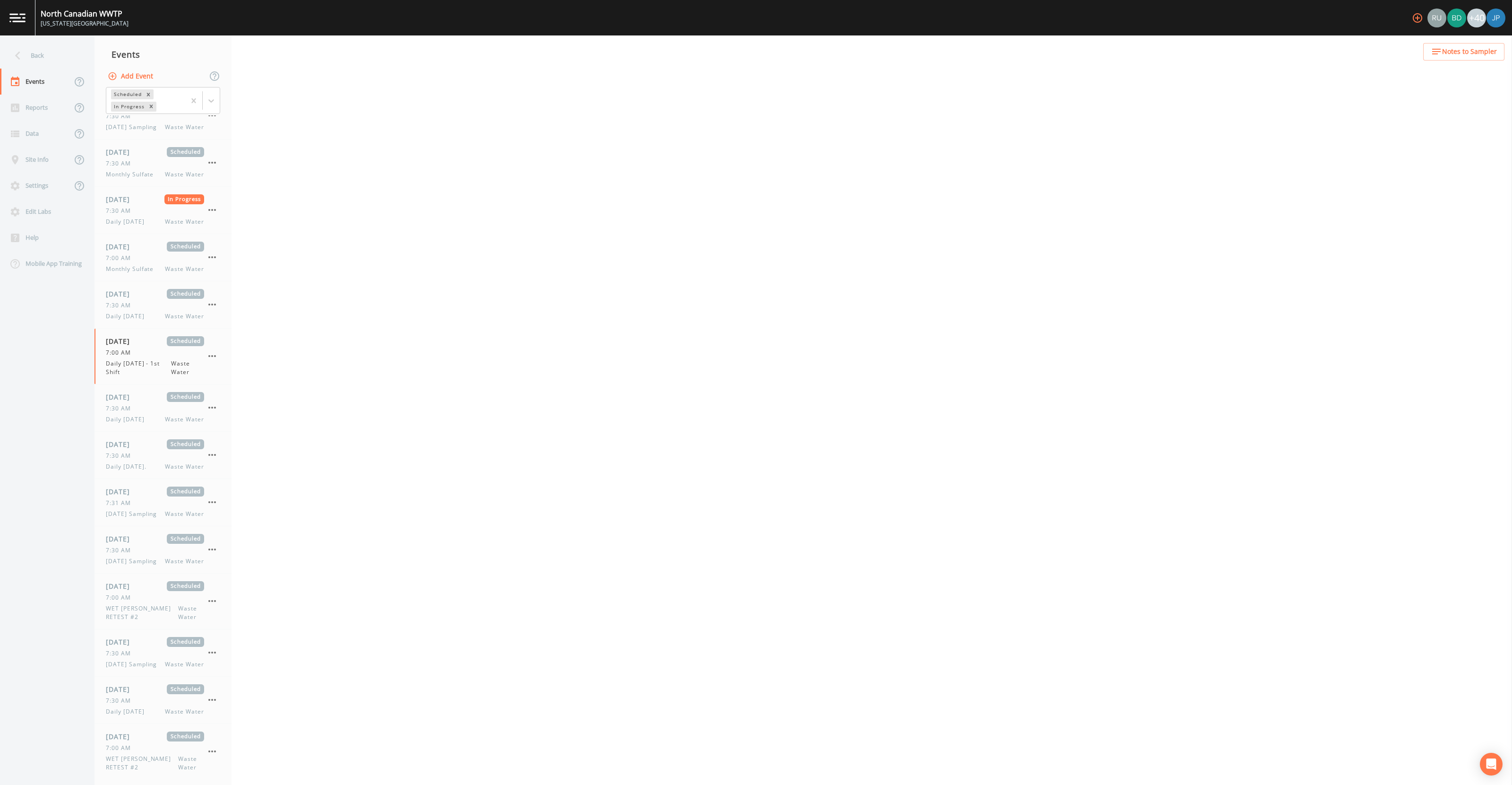
select select "092b3f94-5697-4c94-9891-da161916fdbb"
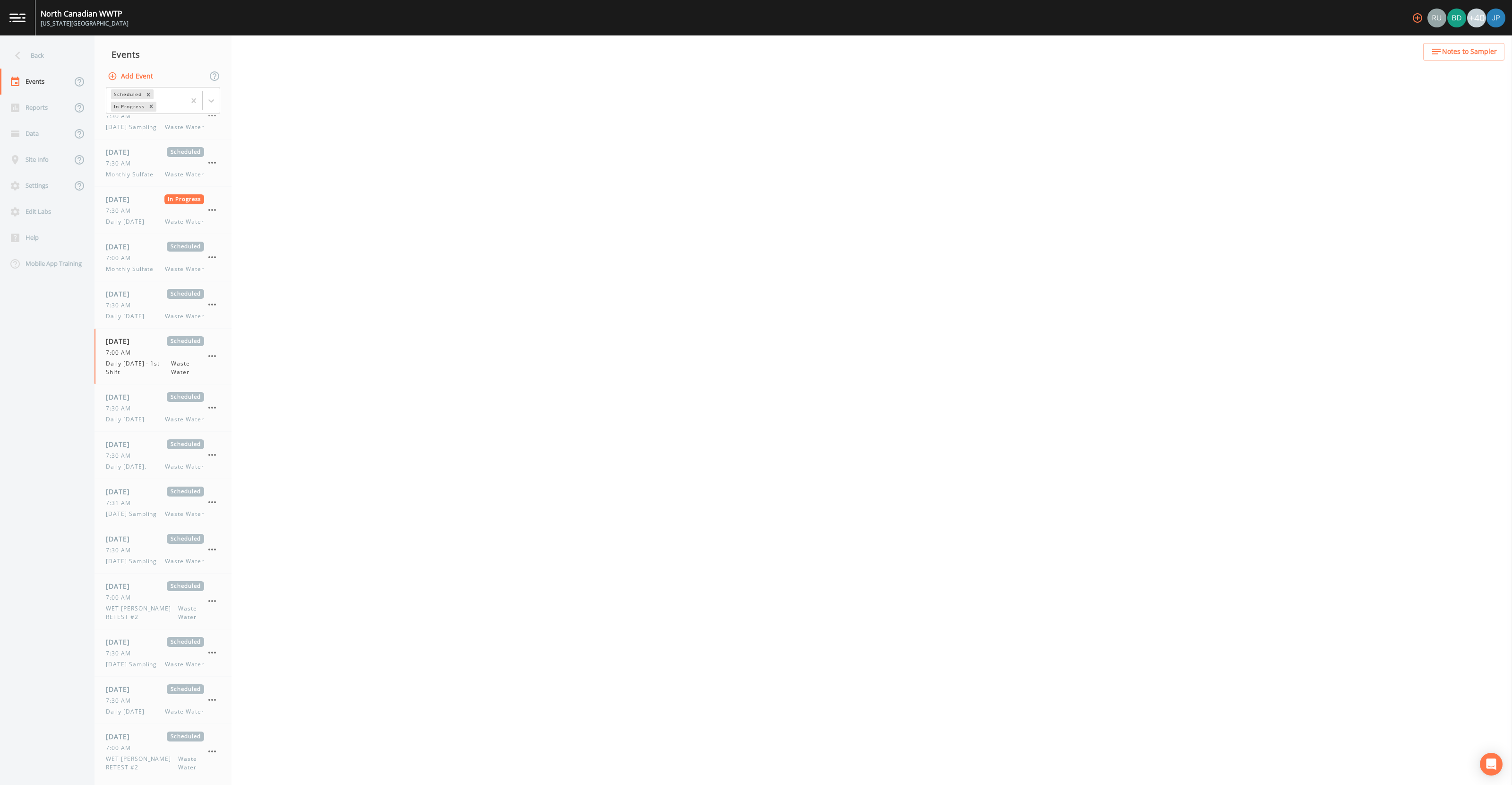
select select "092b3f94-5697-4c94-9891-da161916fdbb"
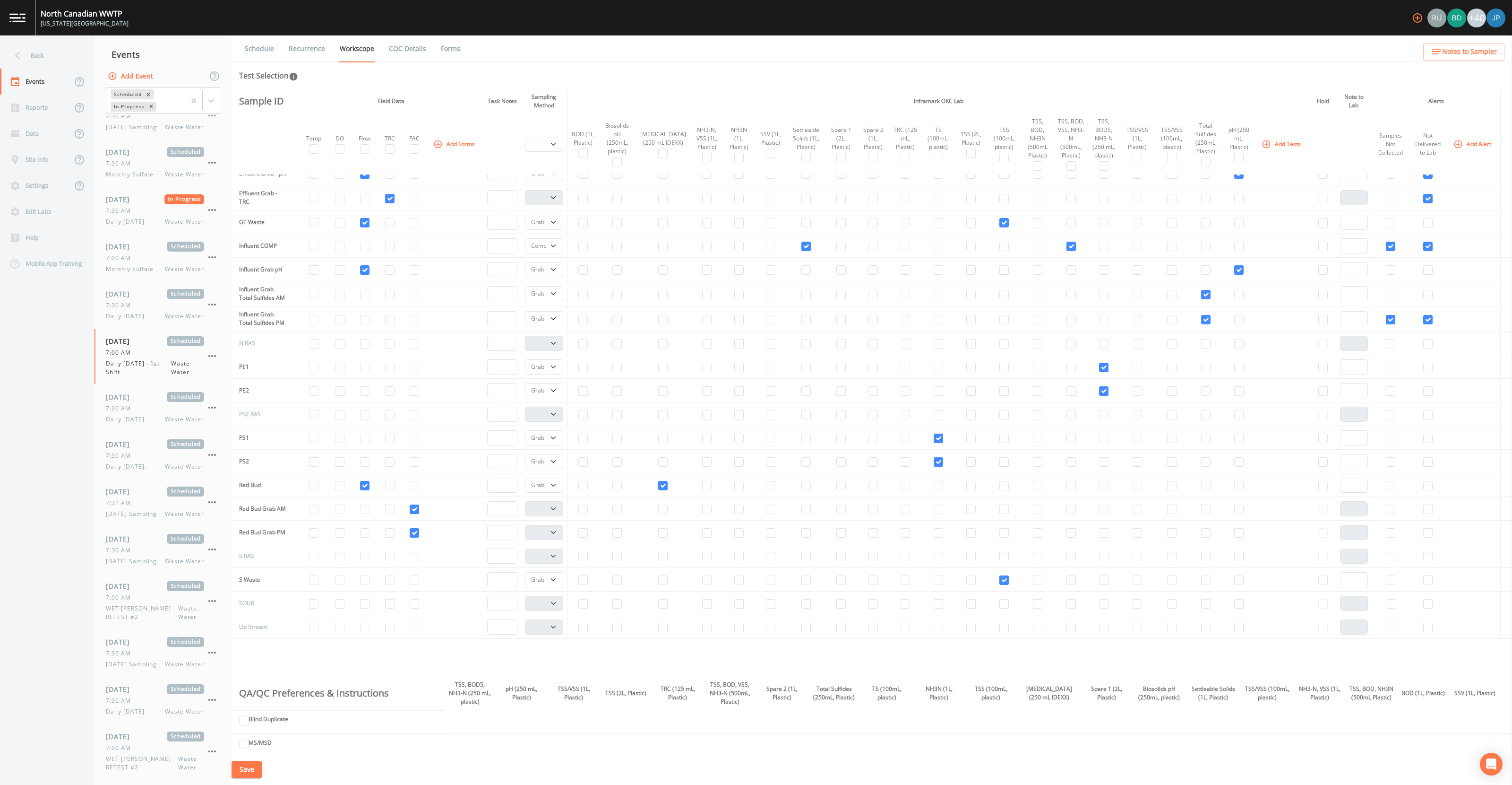
scroll to position [142, 0]
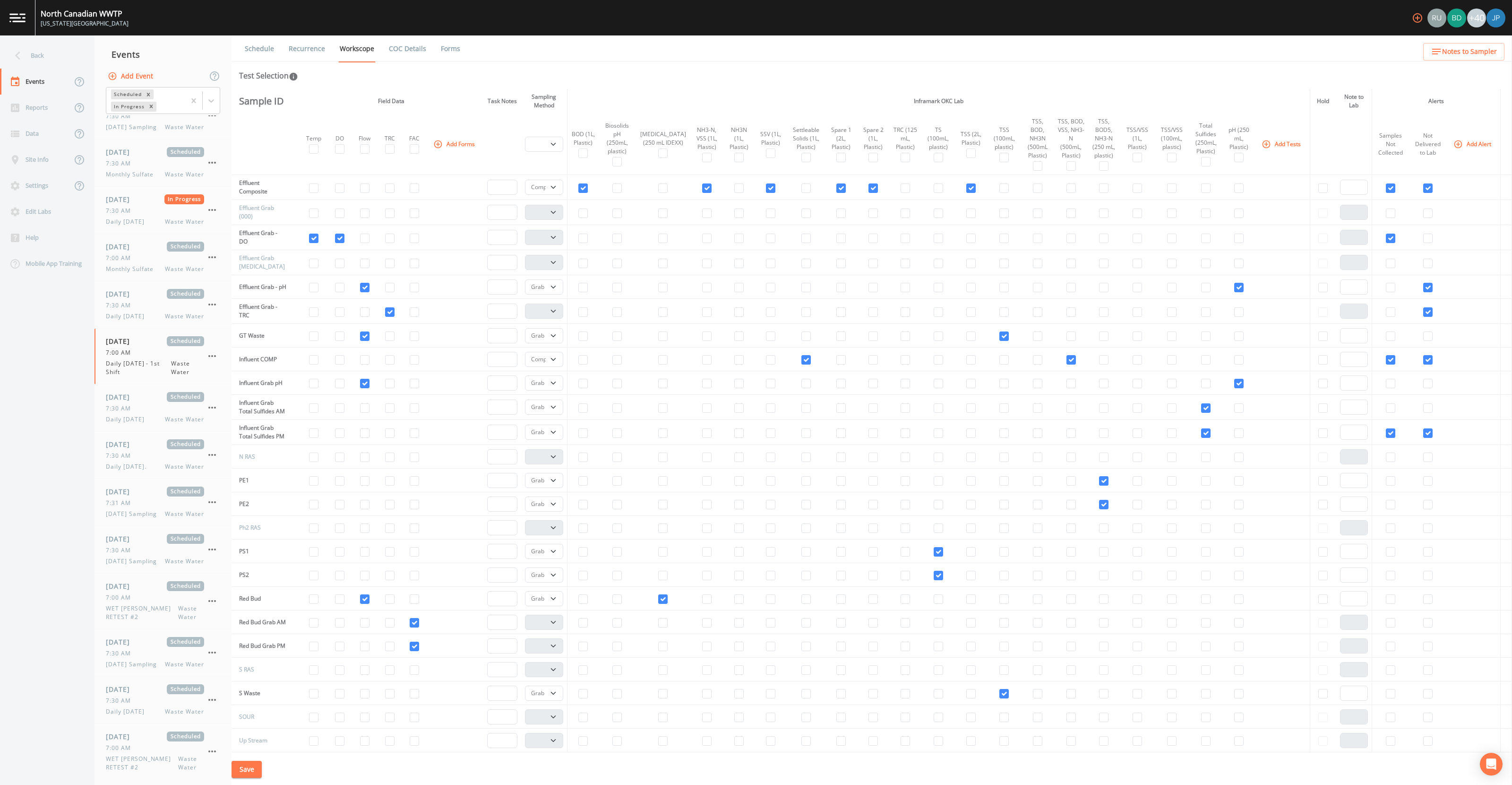
click at [269, 47] on link "Schedule" at bounding box center [260, 49] width 32 height 27
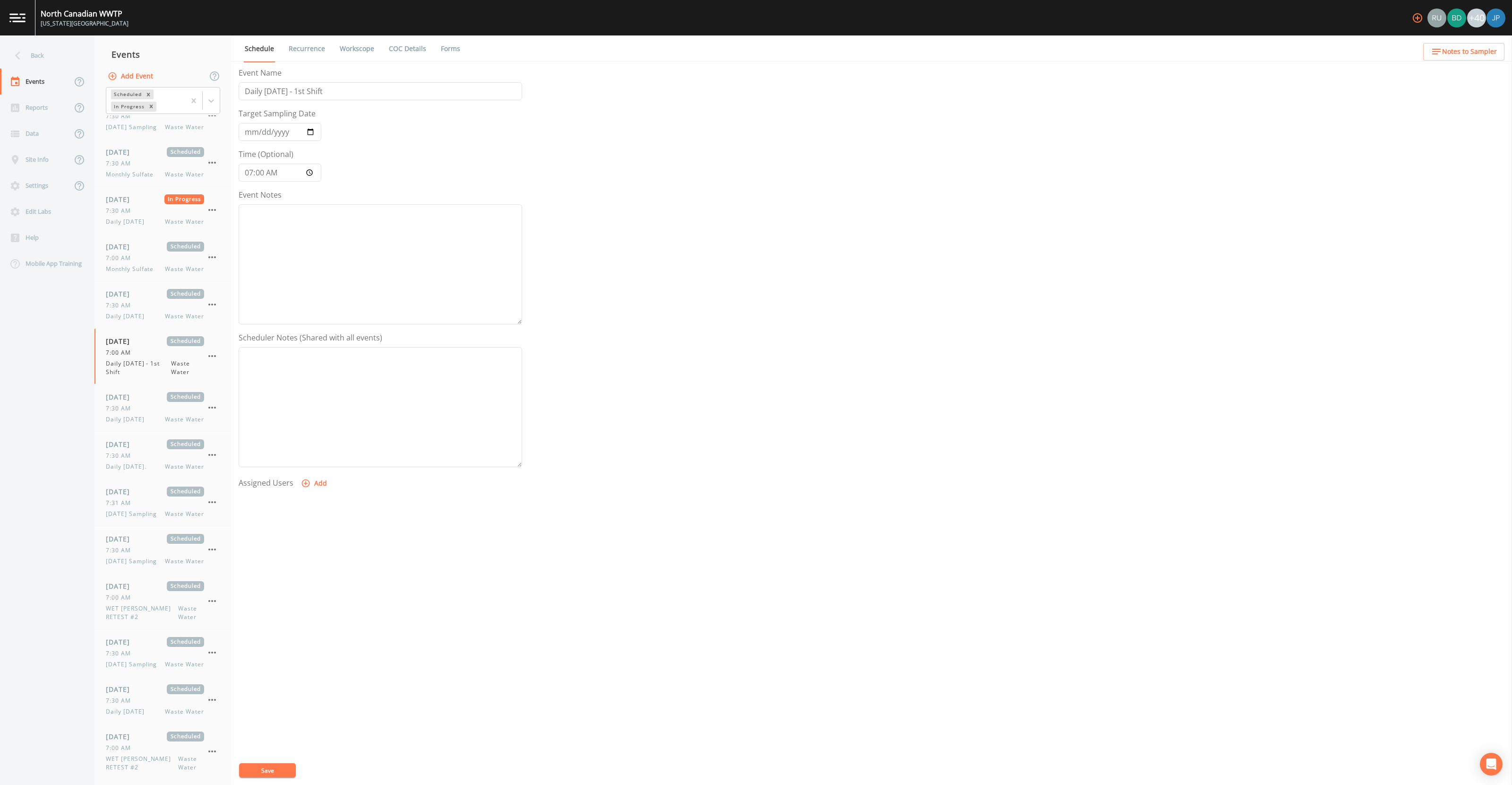
click at [324, 479] on button "Add" at bounding box center [314, 483] width 31 height 17
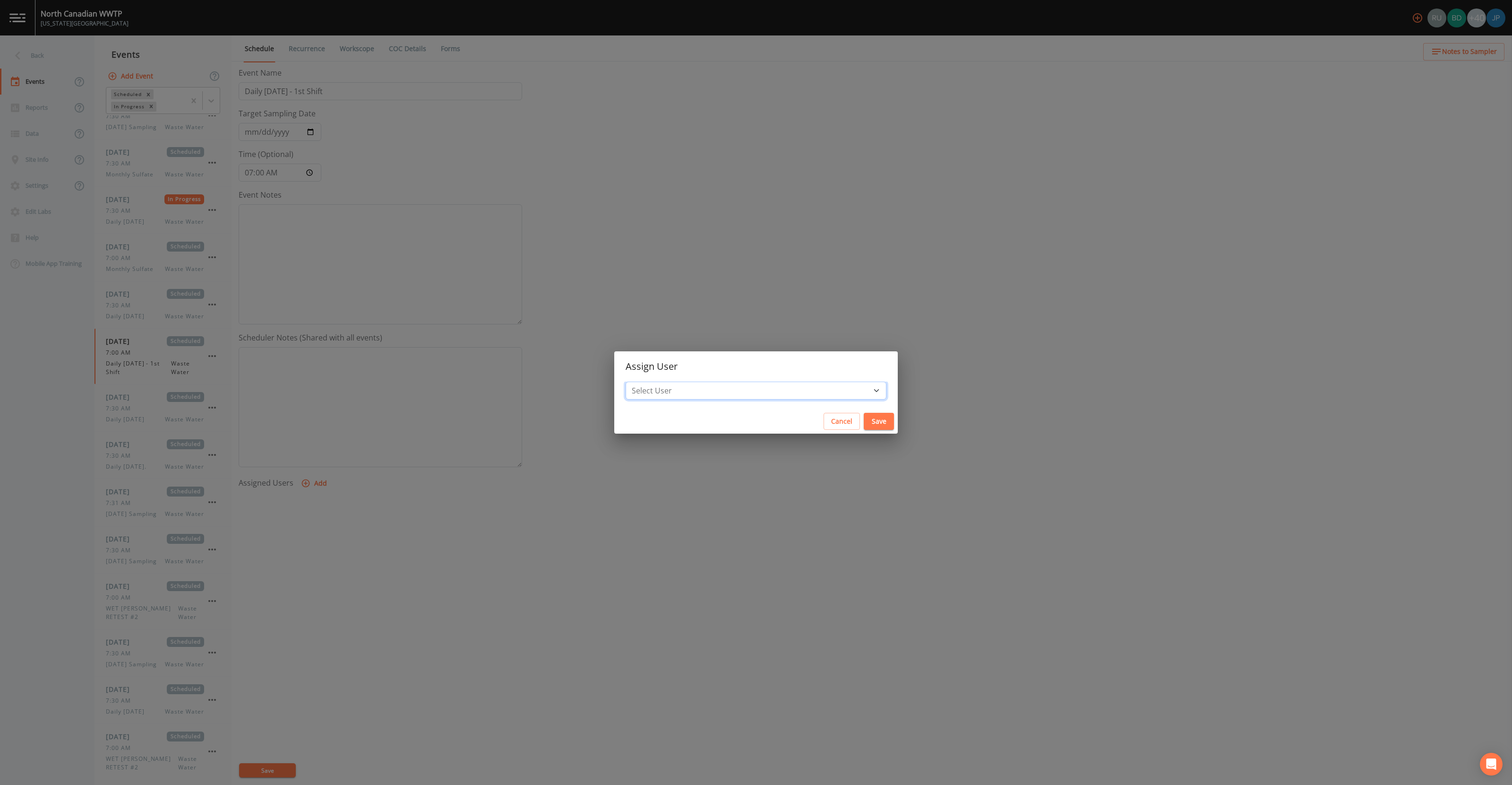
click at [721, 387] on select "Select User Russell Schindler Brock DeVeau andrew.mawhiney@inframark.com nsmith…" at bounding box center [756, 391] width 261 height 18
select select "c3994787-746f-45c8-916e-ec7a28dd24f5"
click at [864, 417] on button "Save" at bounding box center [879, 421] width 30 height 17
select select
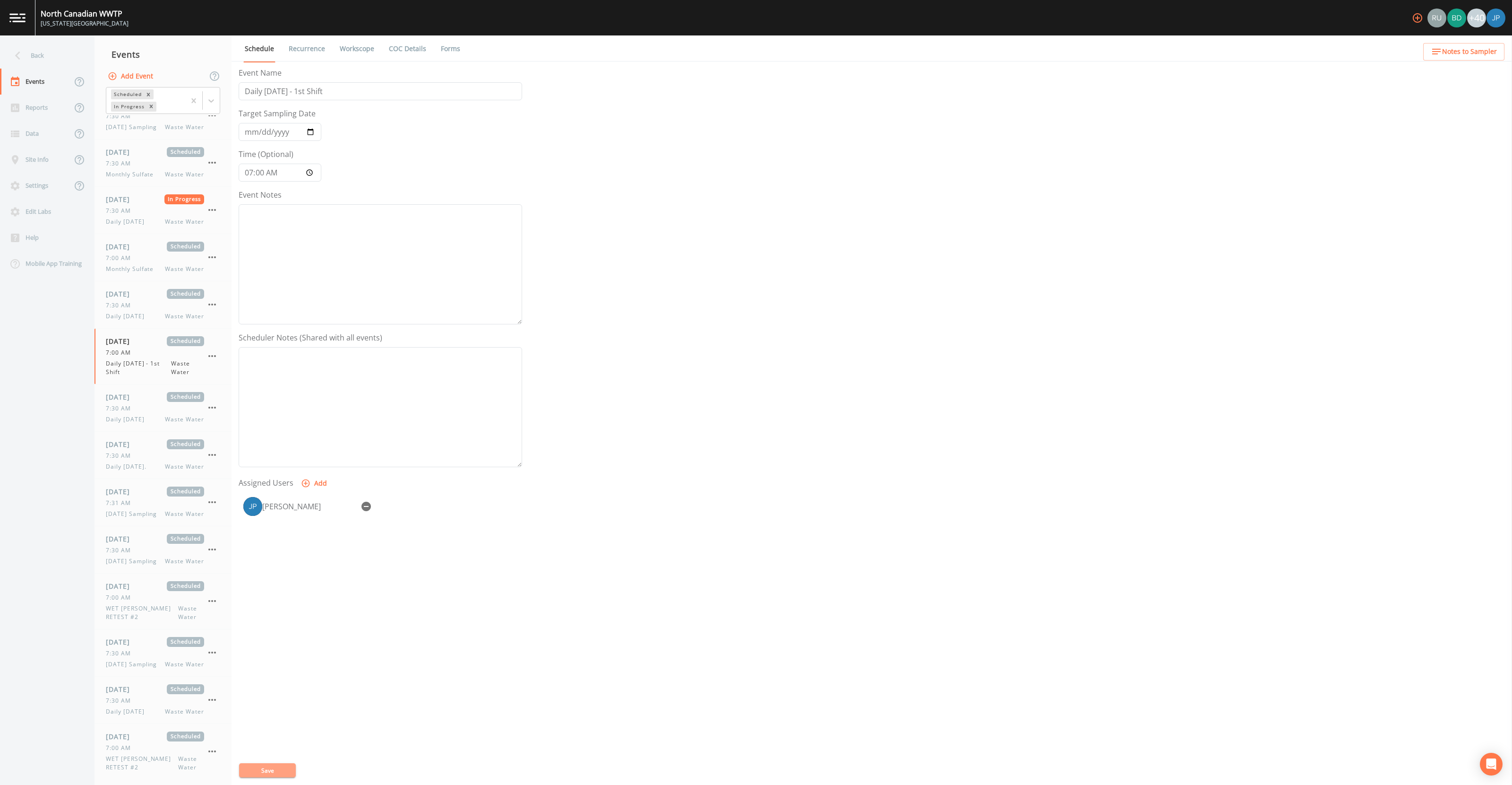
click at [280, 773] on button "Save" at bounding box center [268, 770] width 57 height 14
click at [50, 162] on div "Site Info" at bounding box center [35, 159] width 71 height 26
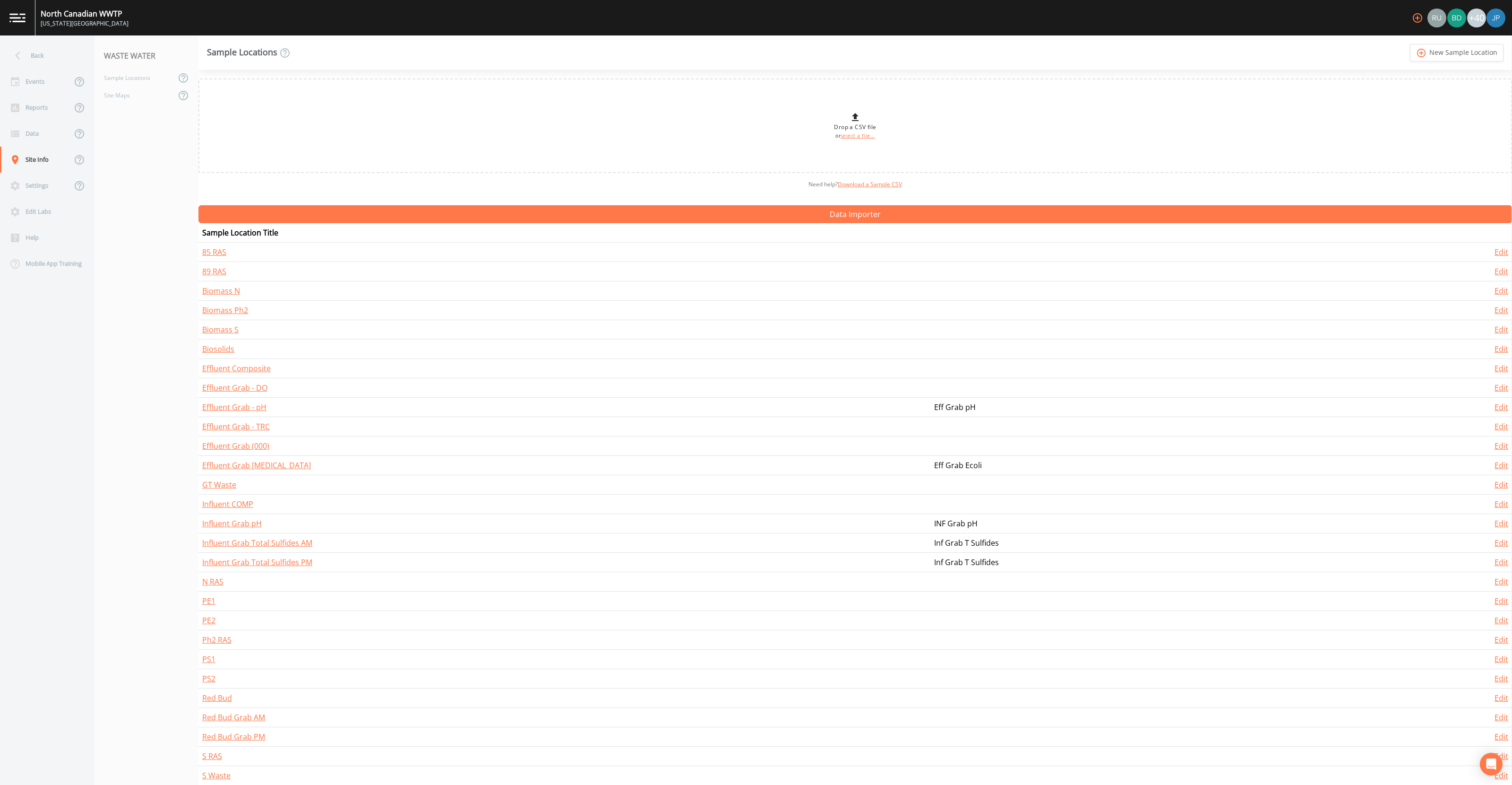
scroll to position [50, 0]
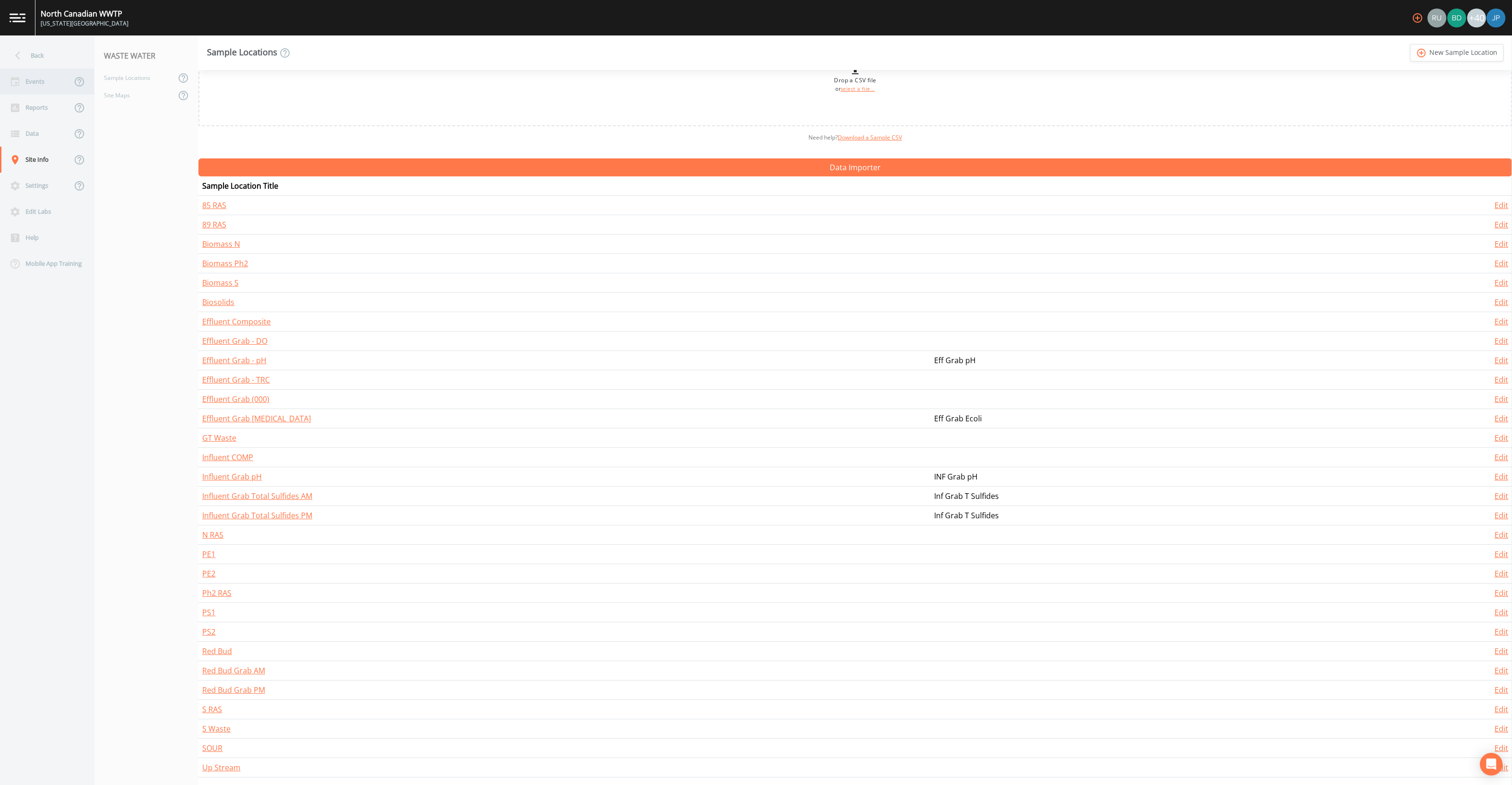
click at [40, 81] on div "Events" at bounding box center [35, 81] width 71 height 26
select select "092b3f94-5697-4c94-9891-da161916fdbb"
select select "b6a3c313-748b-4795-a028-792ad310bd60"
select select "092b3f94-5697-4c94-9891-da161916fdbb"
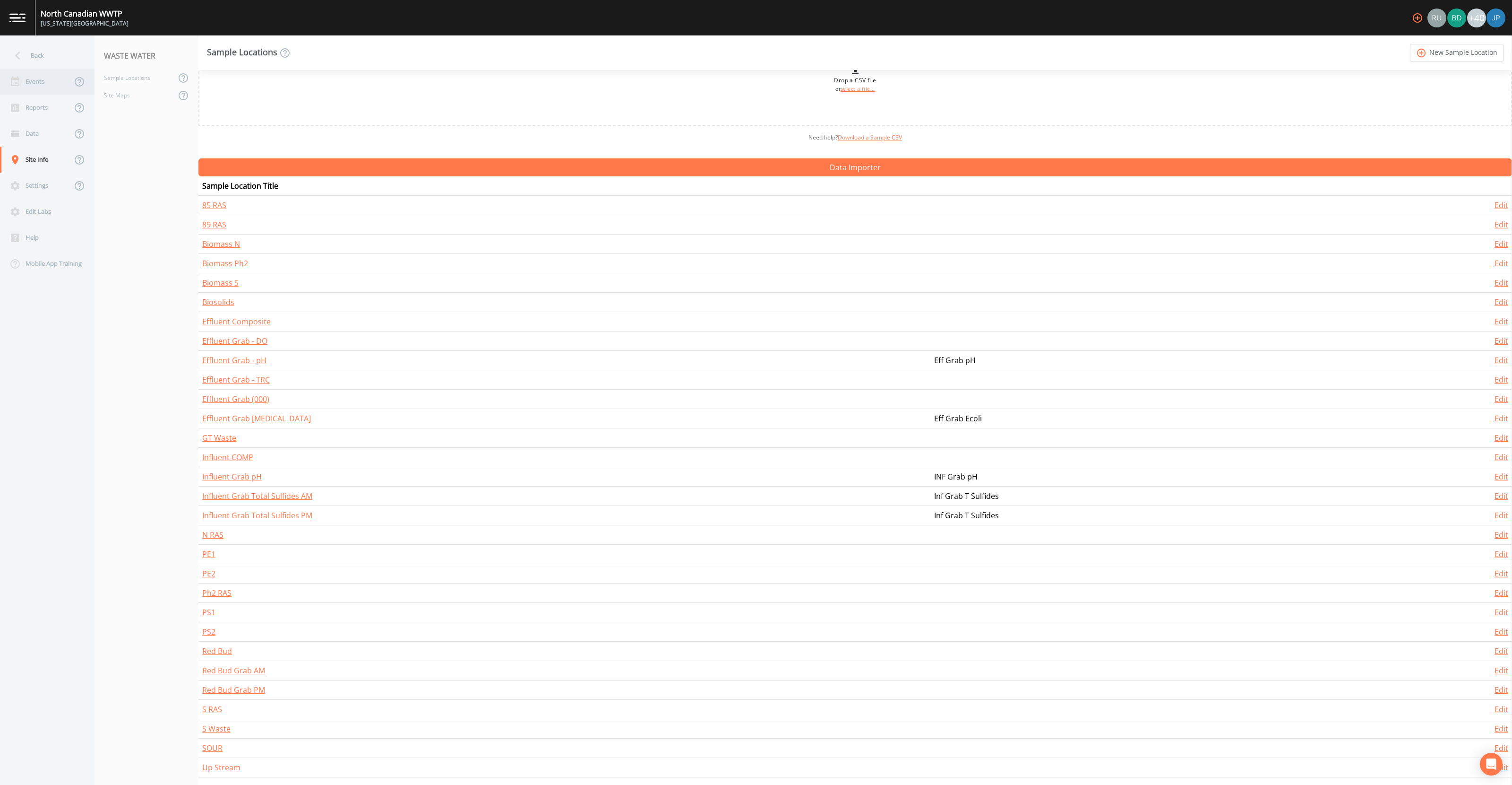
select select "b6a3c313-748b-4795-a028-792ad310bd60"
select select "092b3f94-5697-4c94-9891-da161916fdbb"
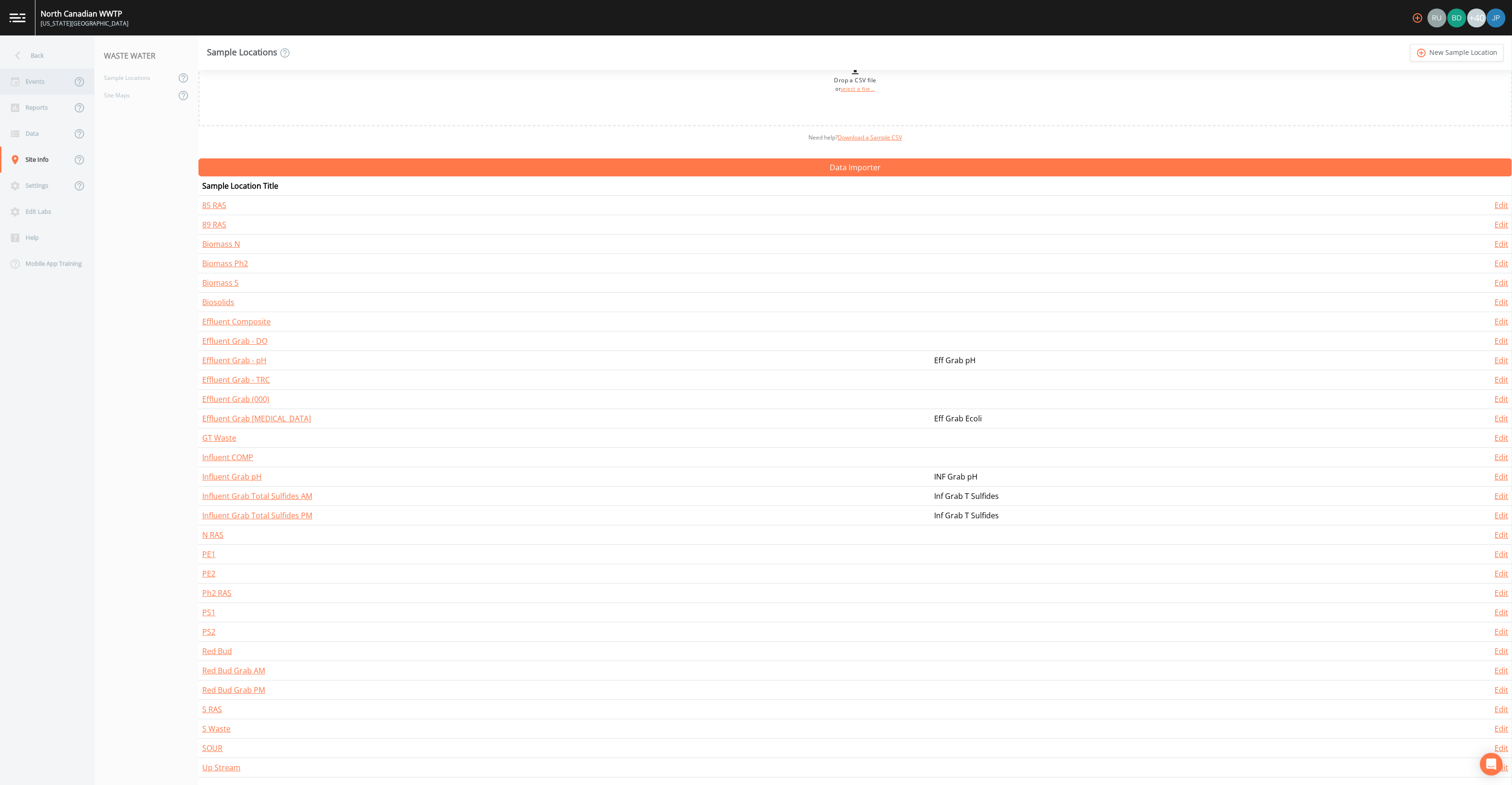
select select "092b3f94-5697-4c94-9891-da161916fdbb"
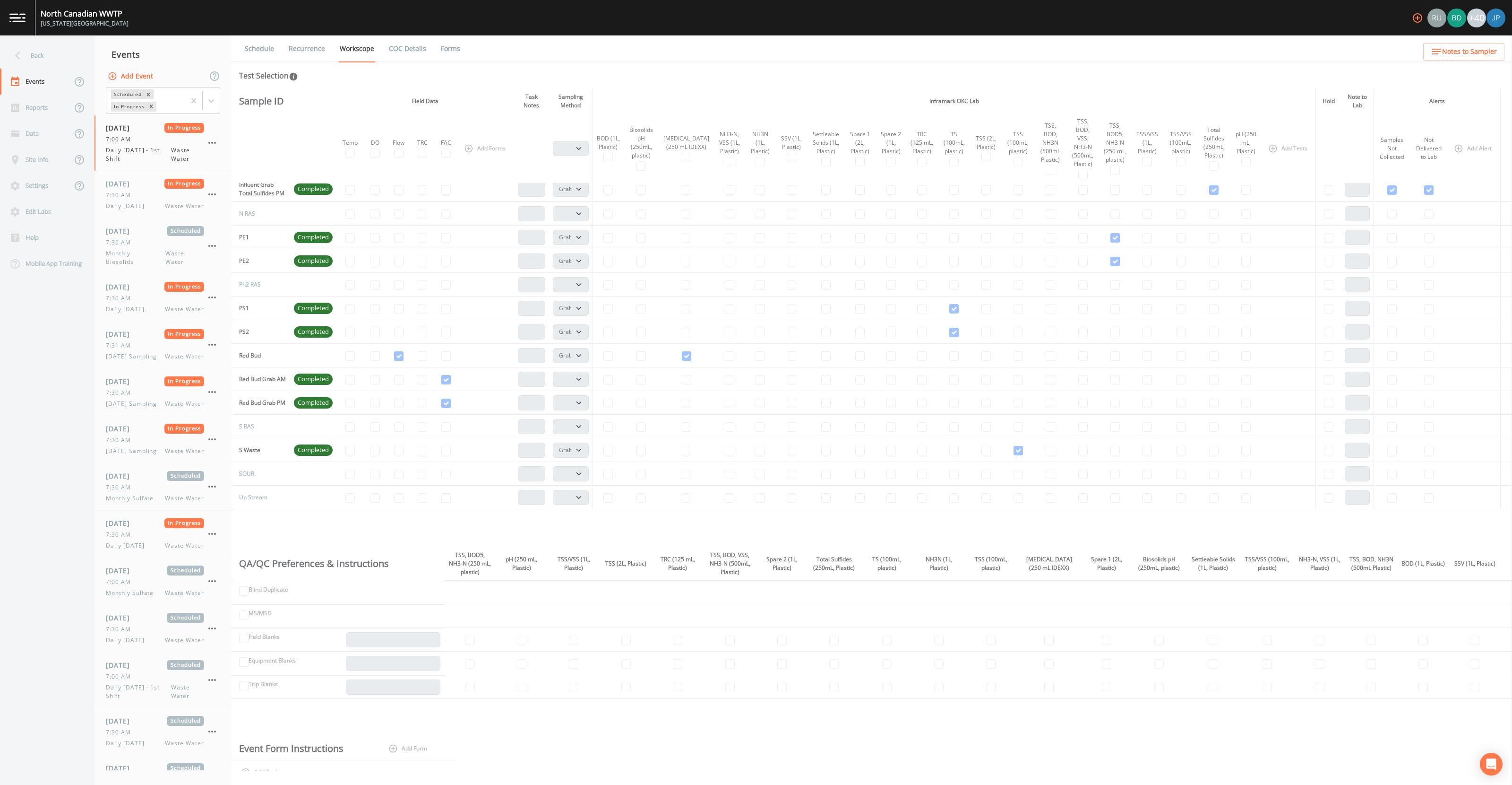
scroll to position [433, 0]
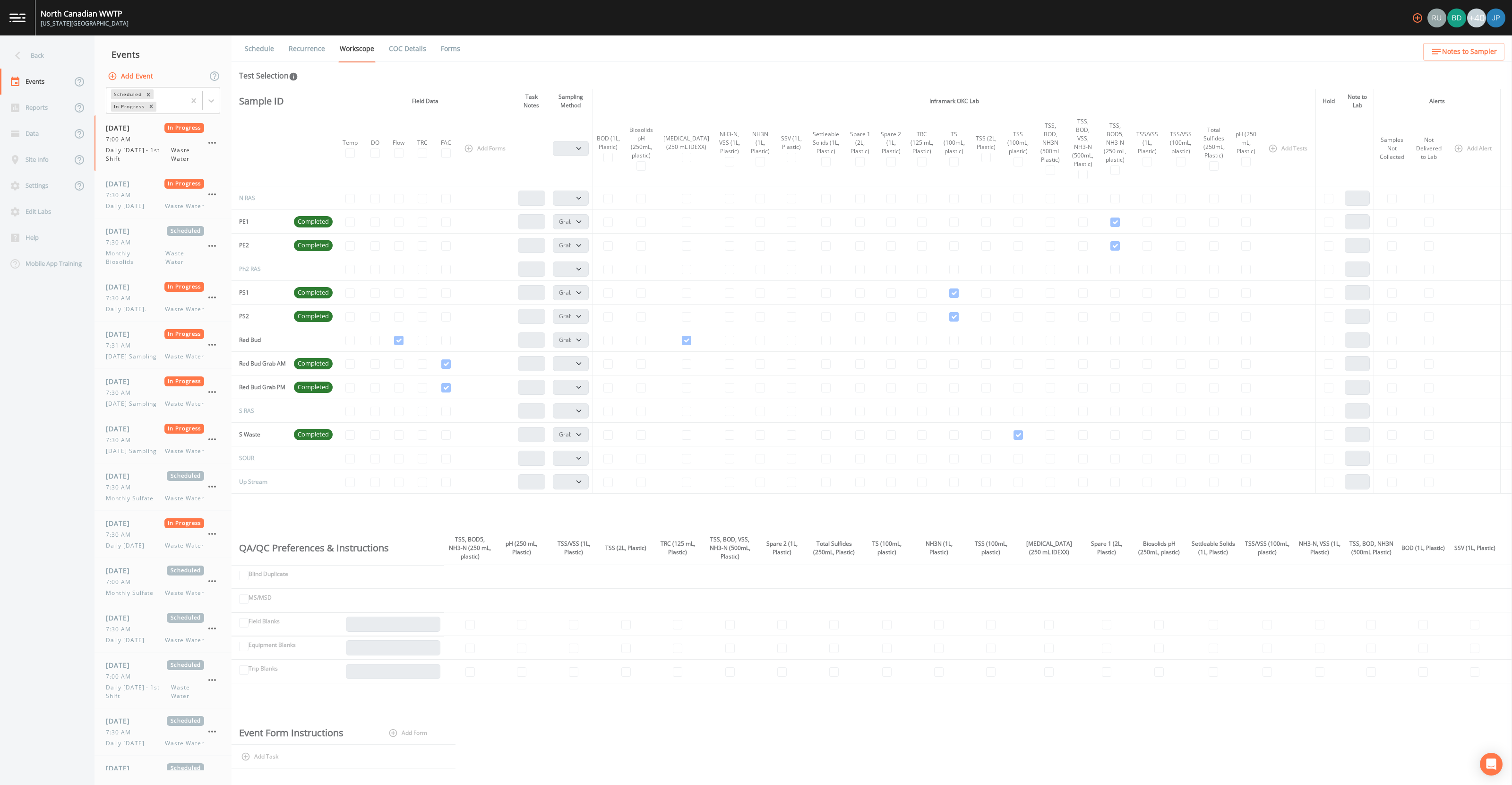
click at [688, 87] on div "Schedule Recurrence Workscope COC Details Forms Test Selection This event has b…" at bounding box center [871, 410] width 1281 height 750
